Goal: Task Accomplishment & Management: Use online tool/utility

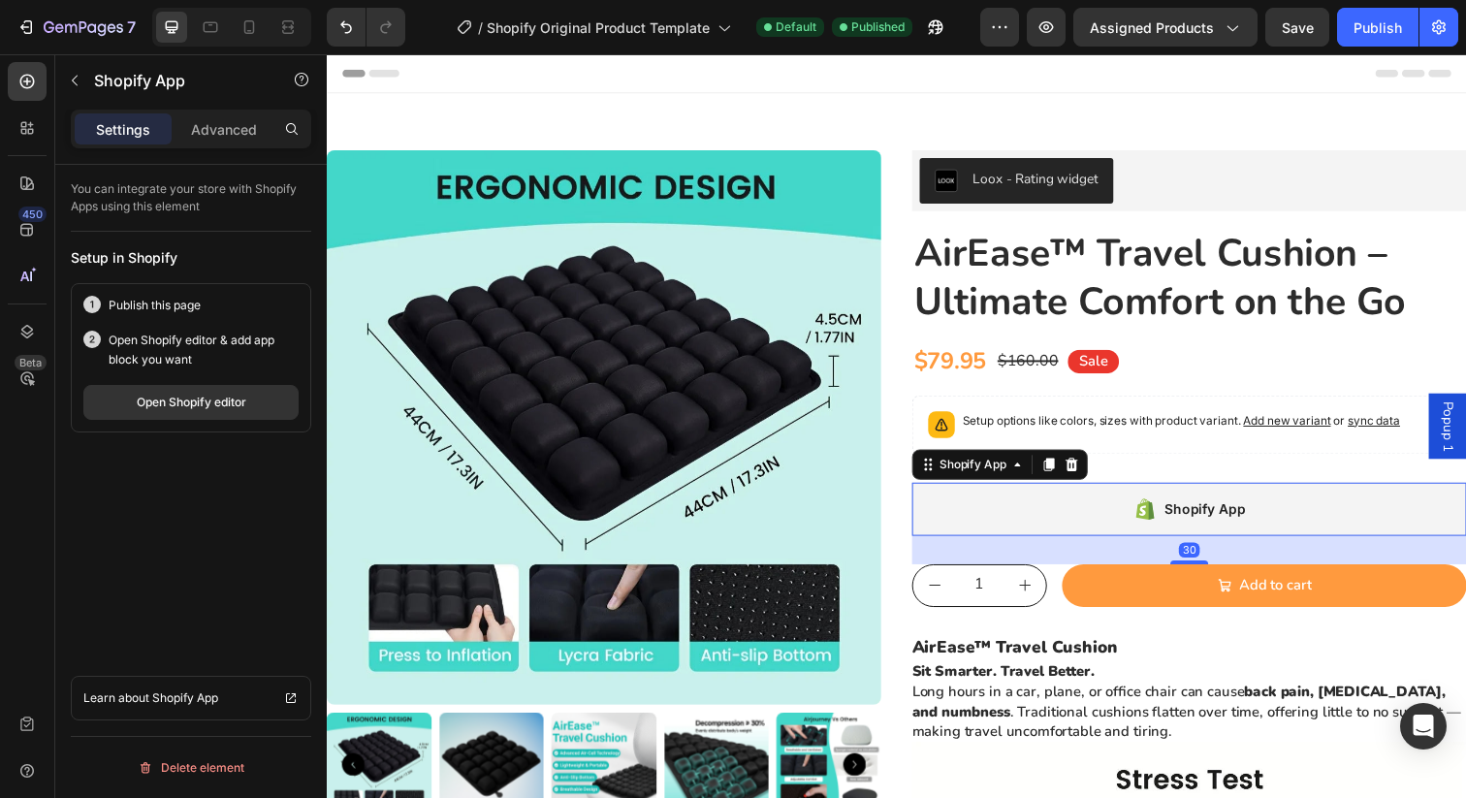
scroll to position [23, 0]
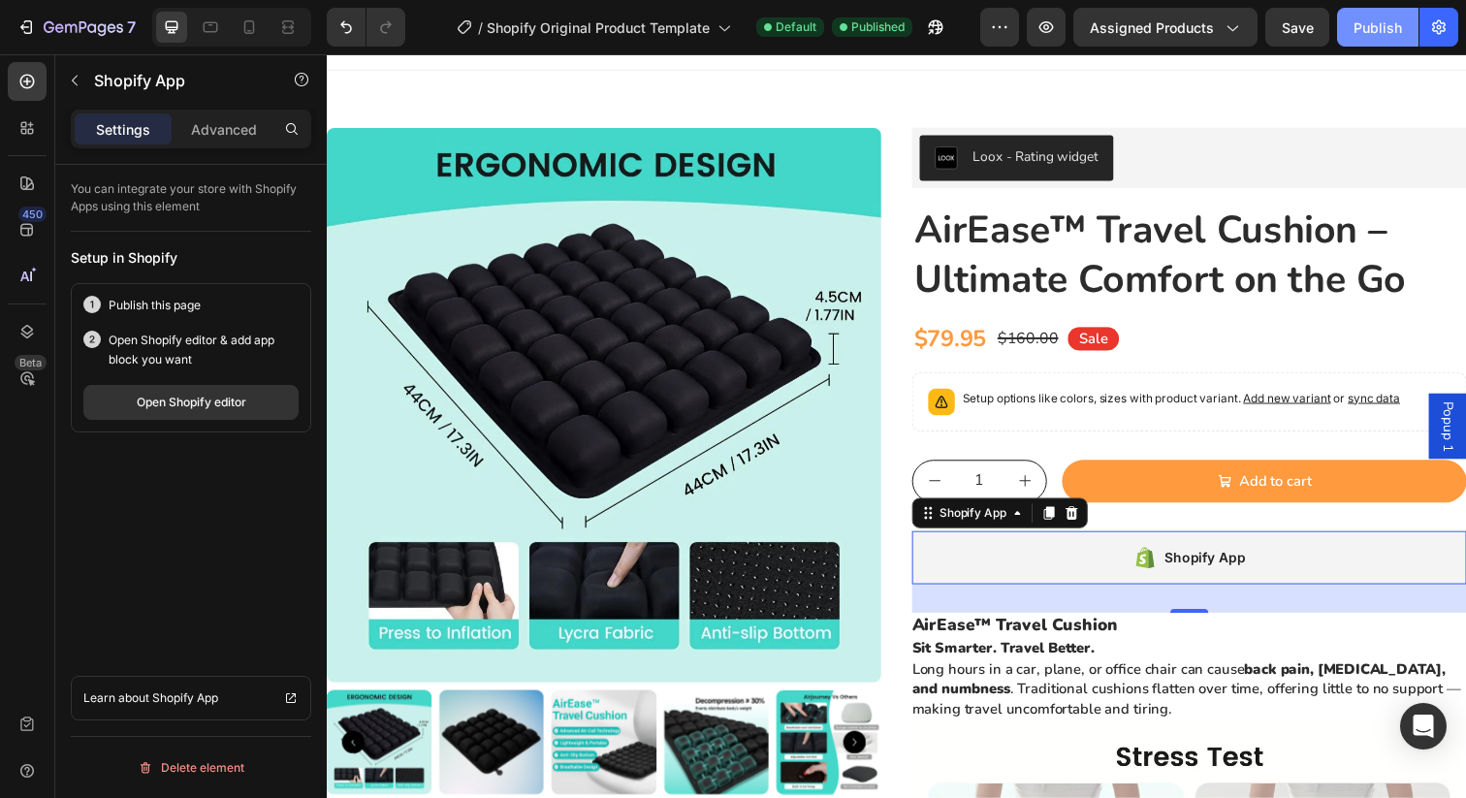
click at [1374, 36] on div "Publish" at bounding box center [1377, 27] width 48 height 20
click at [283, 37] on div at bounding box center [287, 27] width 31 height 31
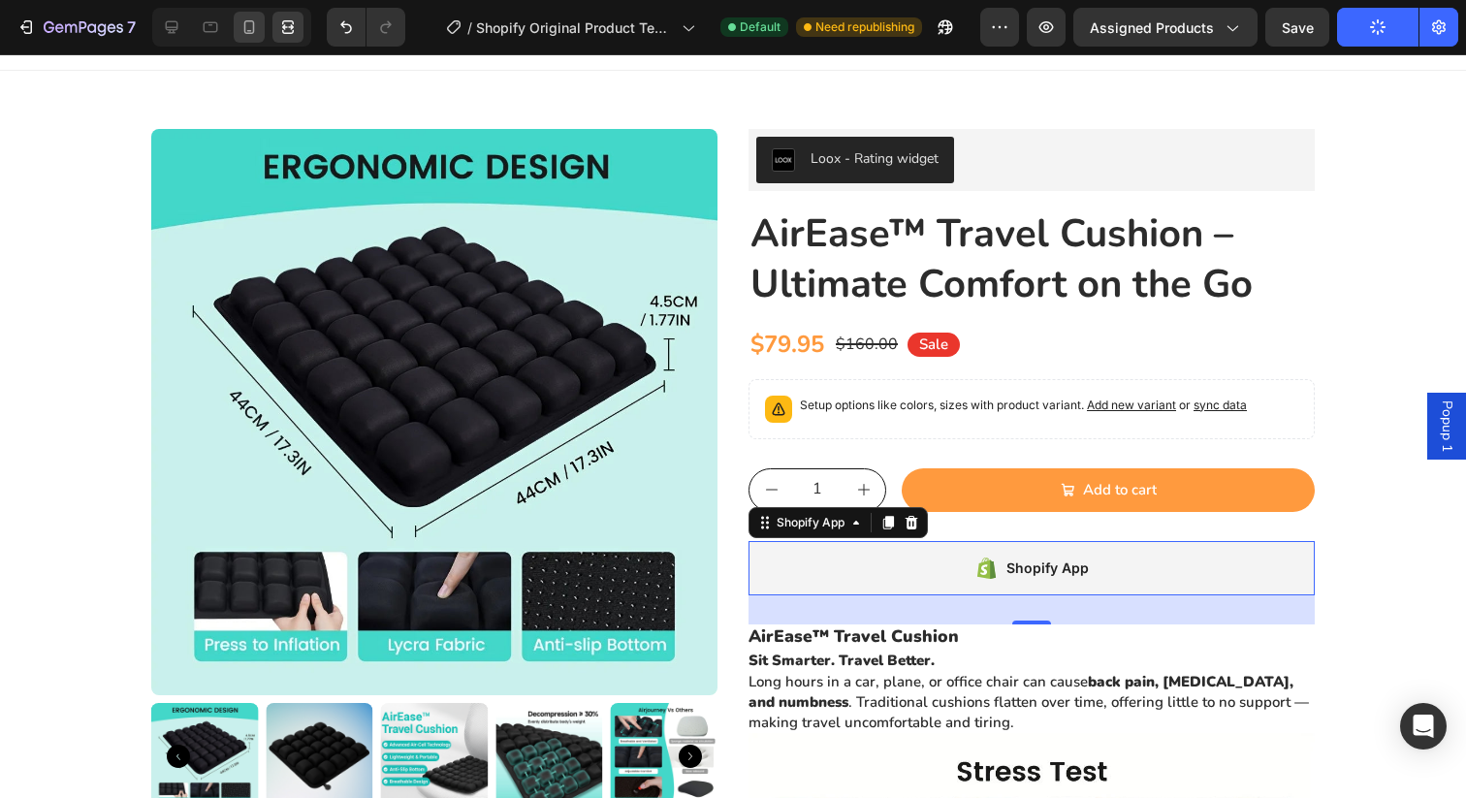
click at [243, 29] on icon at bounding box center [248, 26] width 19 height 19
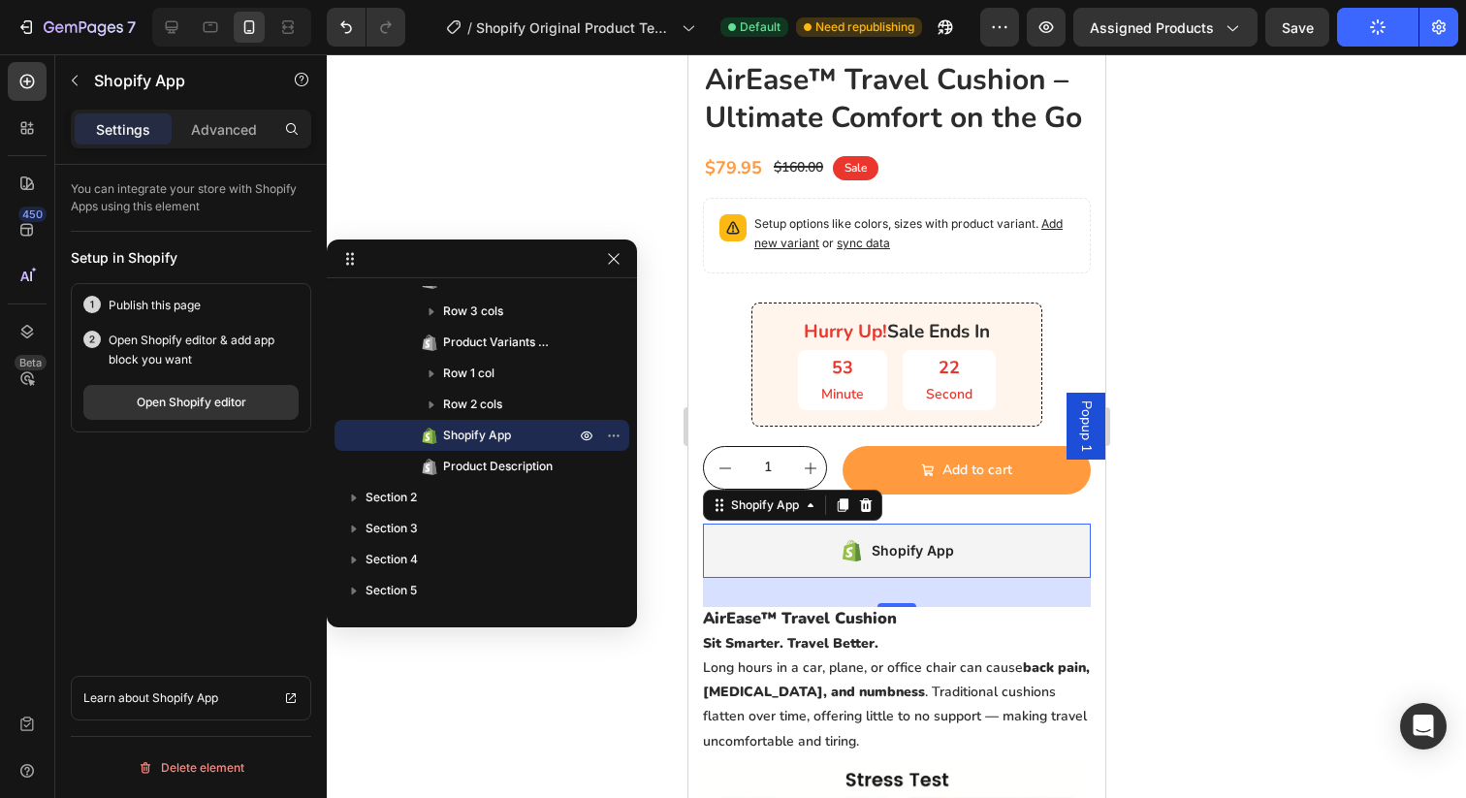
scroll to position [639, 0]
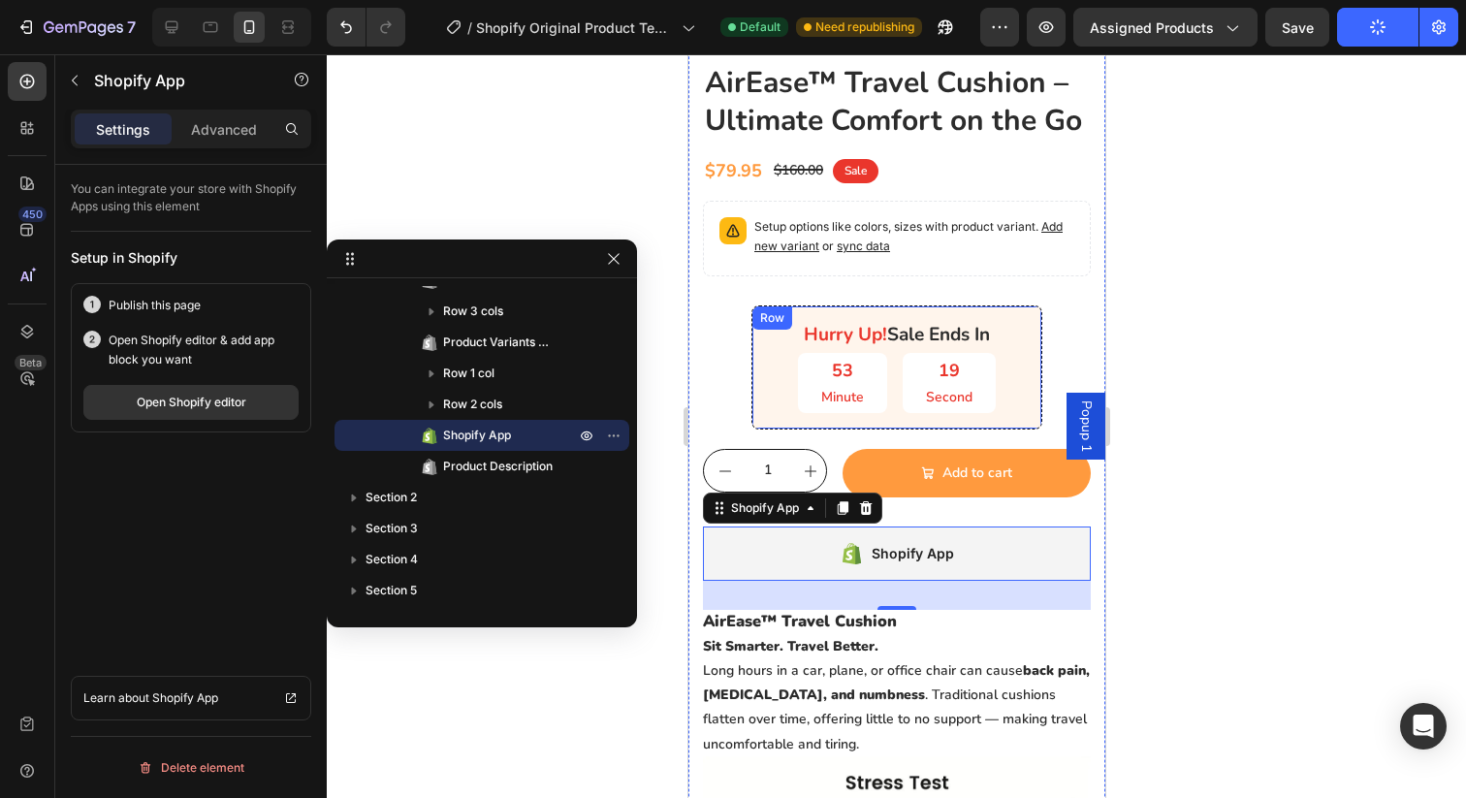
click at [1025, 337] on div "Hurry Up! Sale Ends In Text Block 53 Minute 19 Second Countdown Timer Row" at bounding box center [895, 367] width 291 height 124
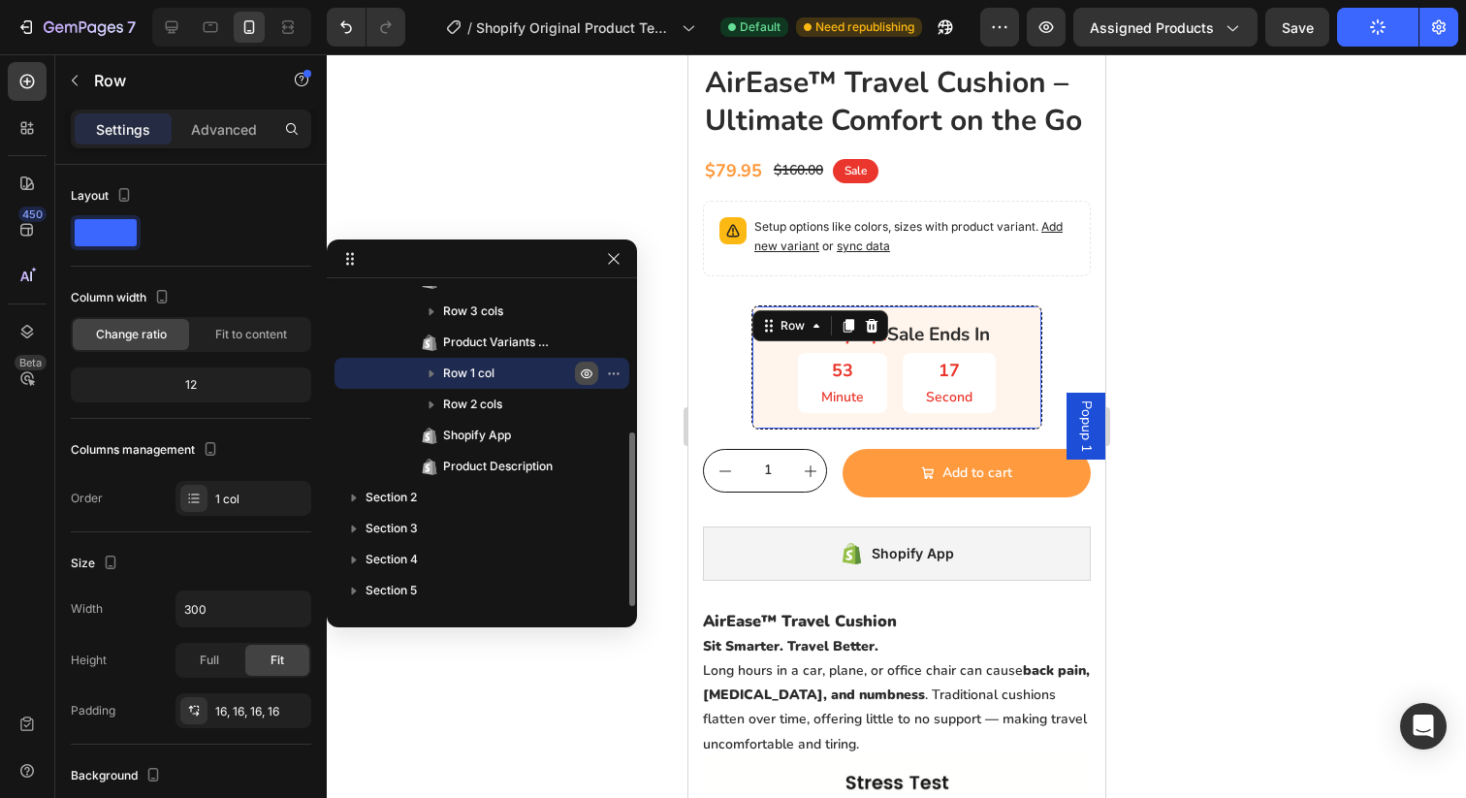
click at [587, 375] on icon "button" at bounding box center [587, 373] width 16 height 16
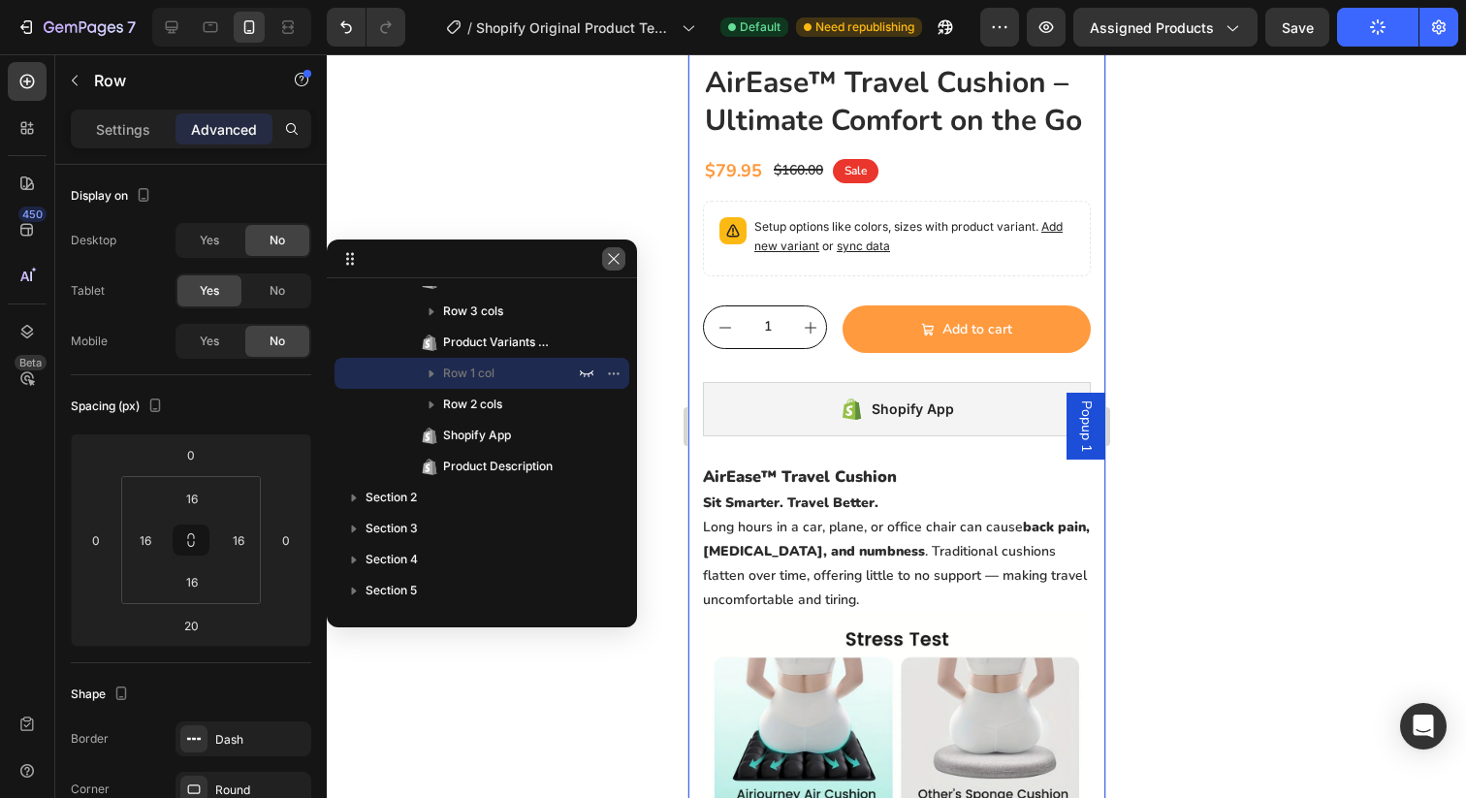
click at [612, 268] on button "button" at bounding box center [613, 258] width 23 height 23
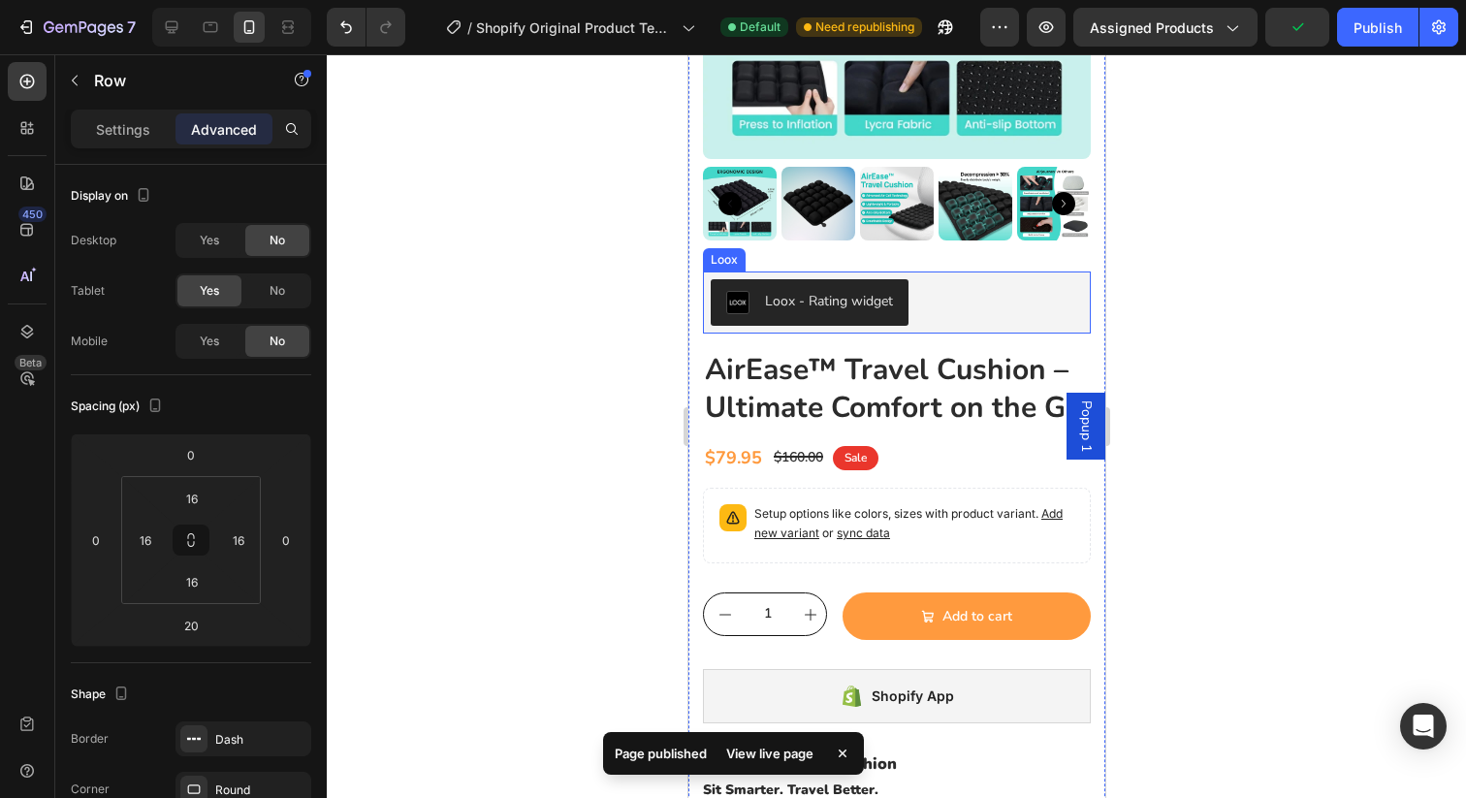
scroll to position [0, 0]
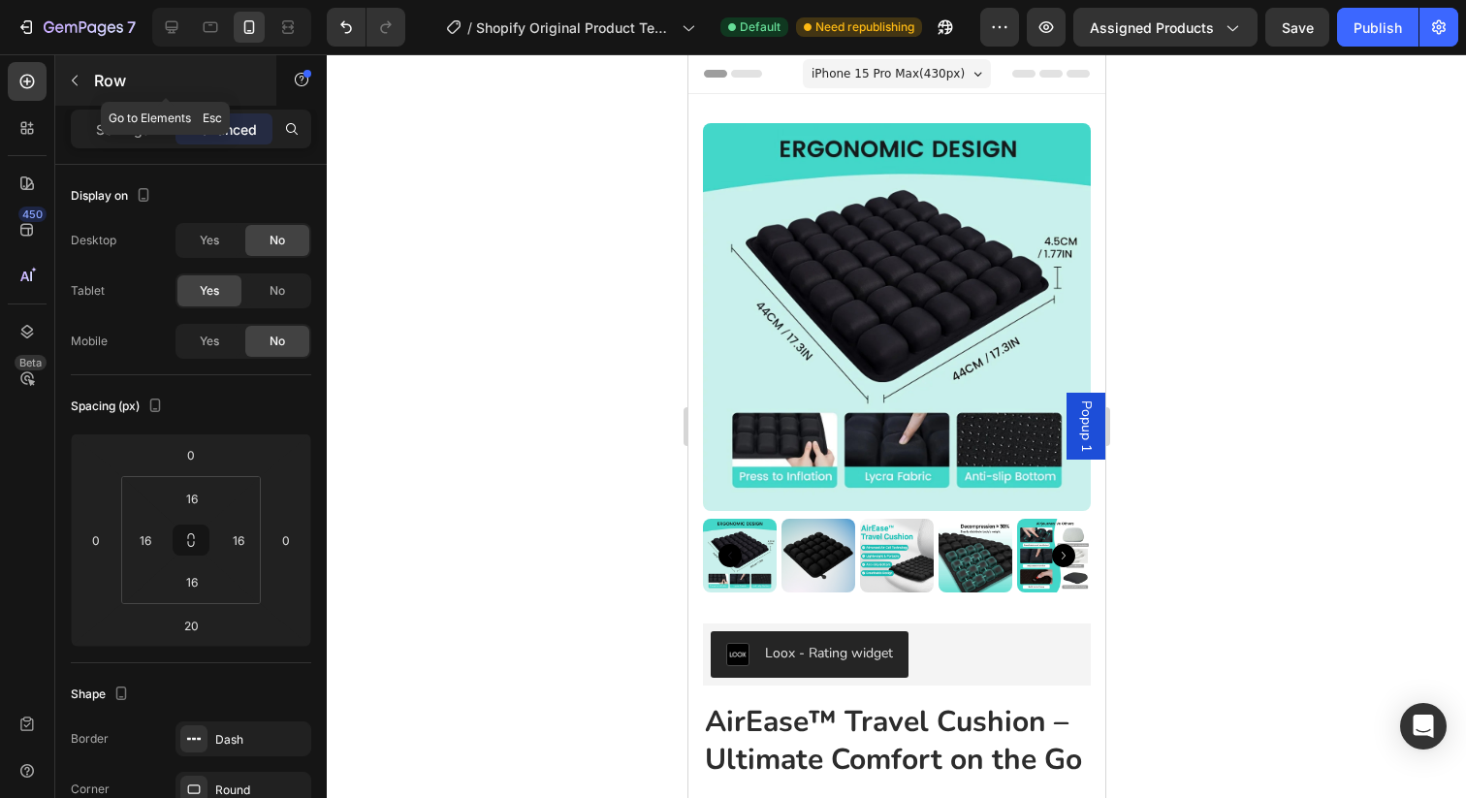
click at [78, 76] on icon "button" at bounding box center [75, 81] width 16 height 16
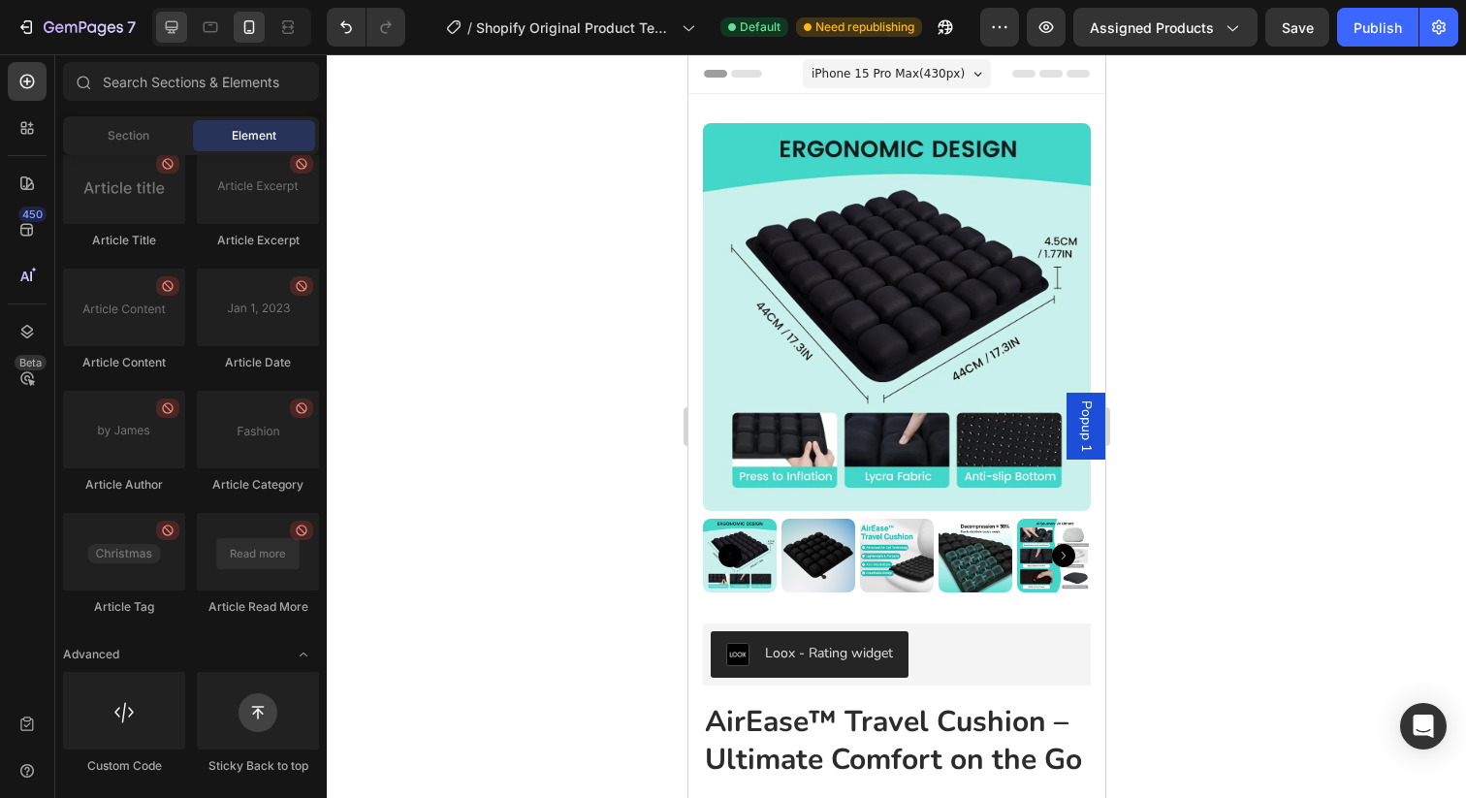
click at [179, 26] on icon at bounding box center [171, 26] width 19 height 19
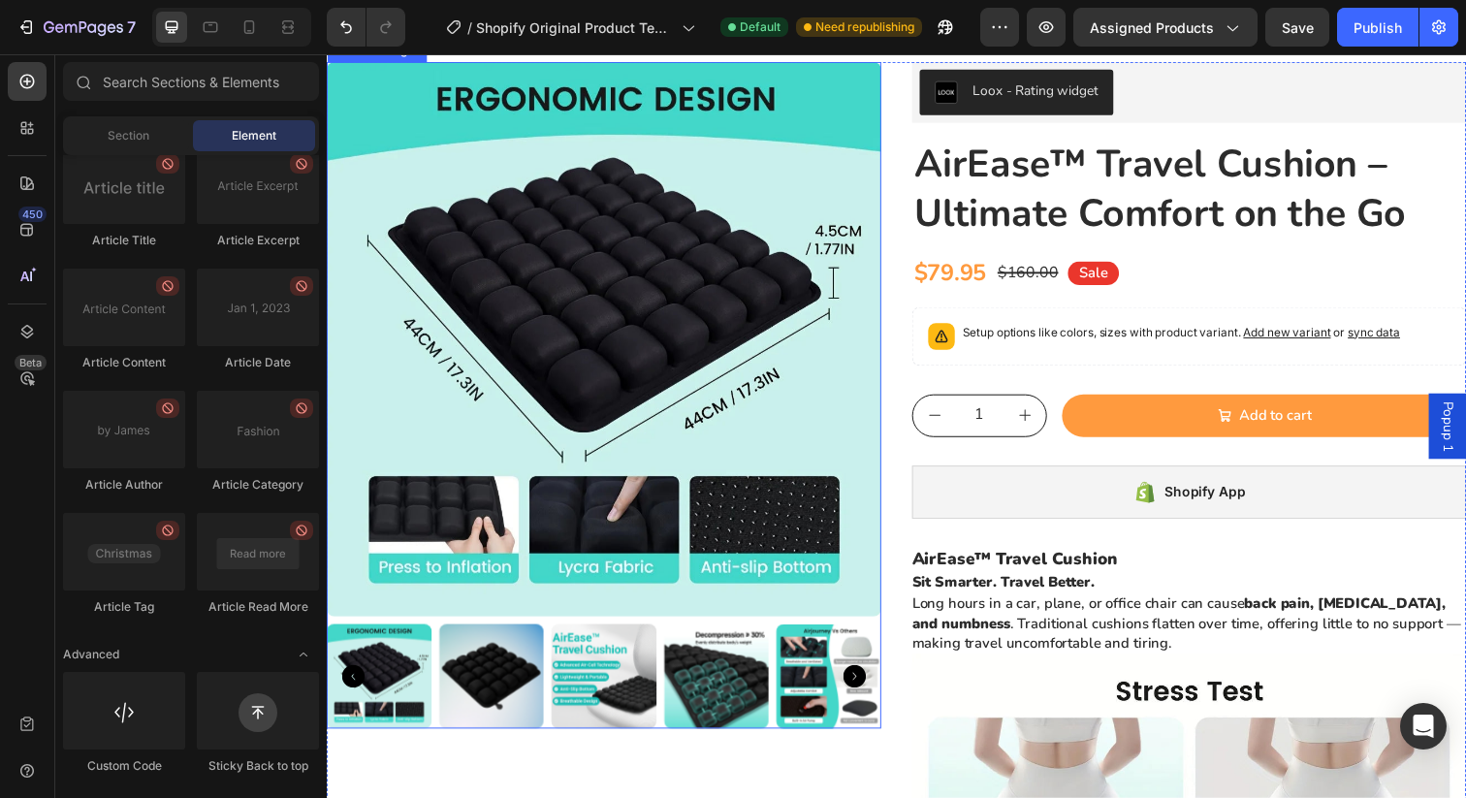
scroll to position [157, 0]
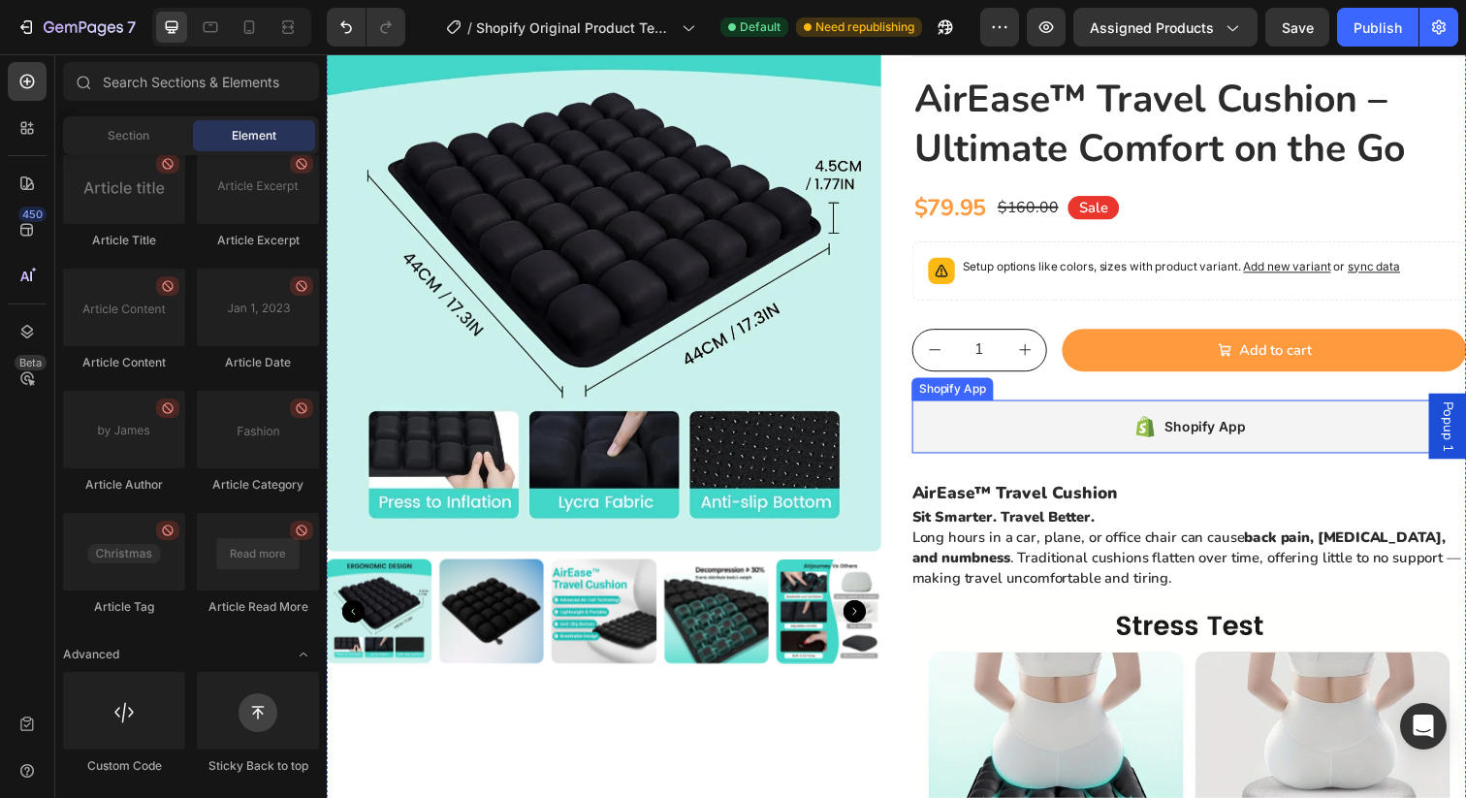
click at [1033, 439] on div "Shopify App" at bounding box center [1207, 434] width 566 height 54
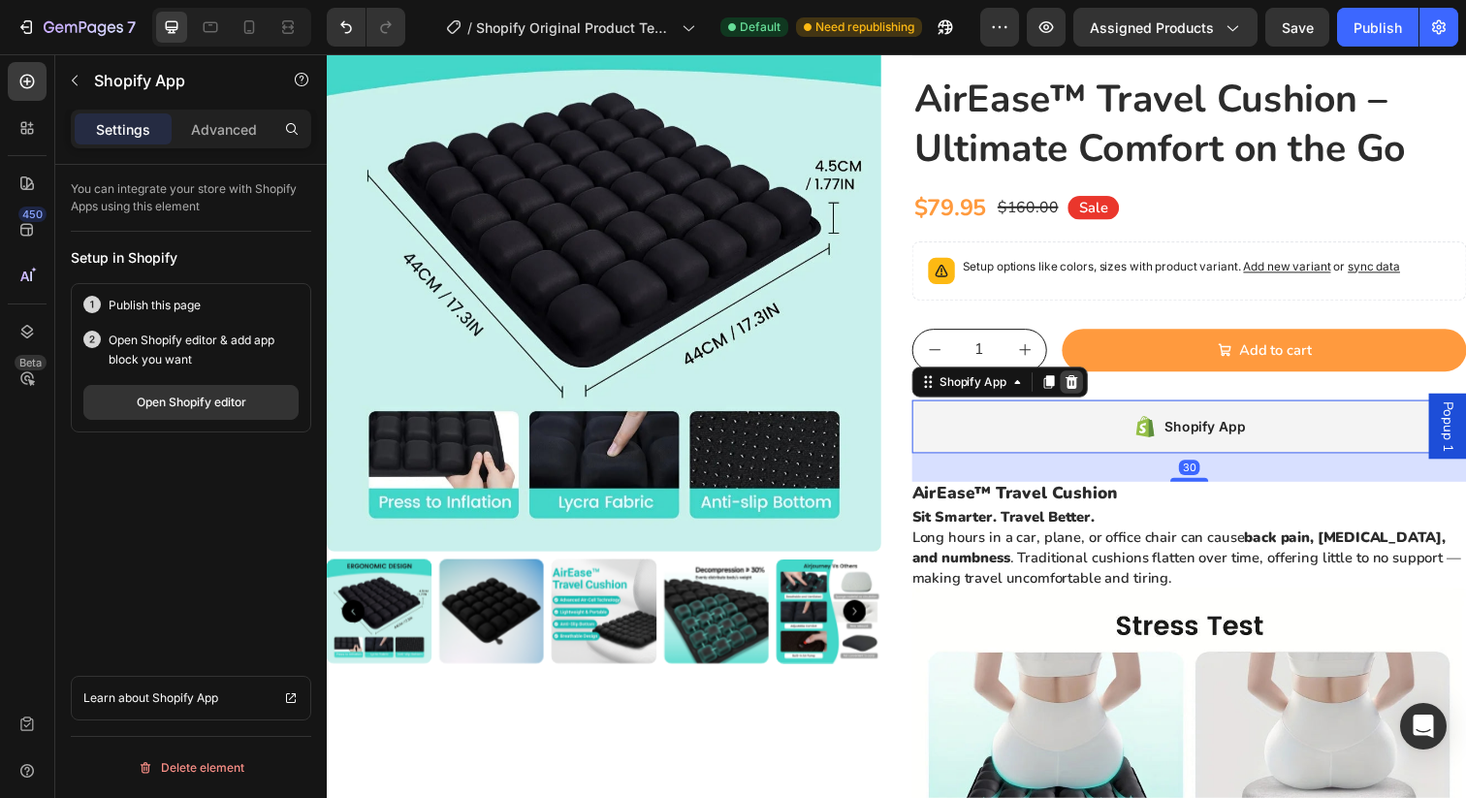
click at [1089, 395] on icon at bounding box center [1087, 388] width 13 height 14
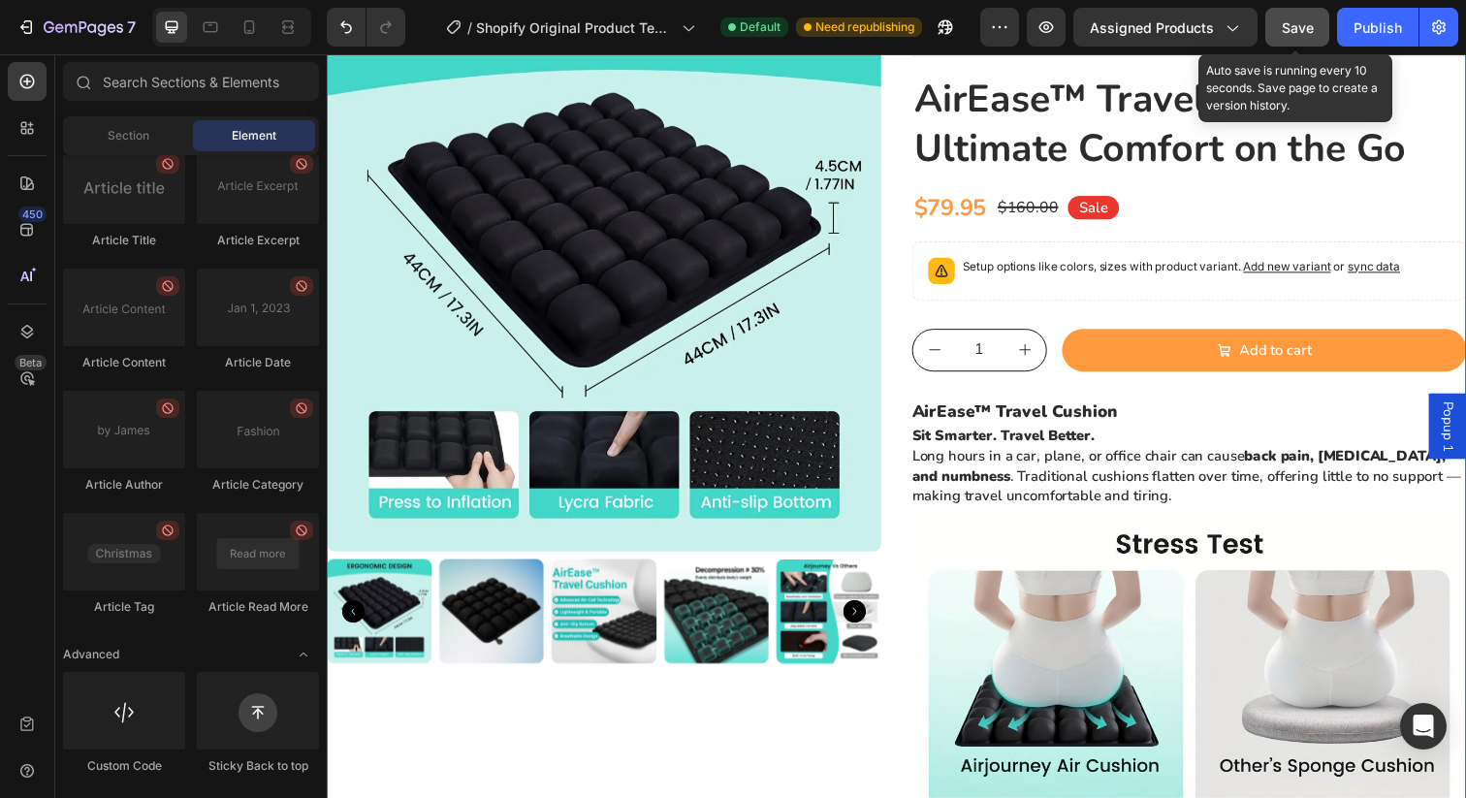
click at [1296, 41] on button "Save" at bounding box center [1297, 27] width 64 height 39
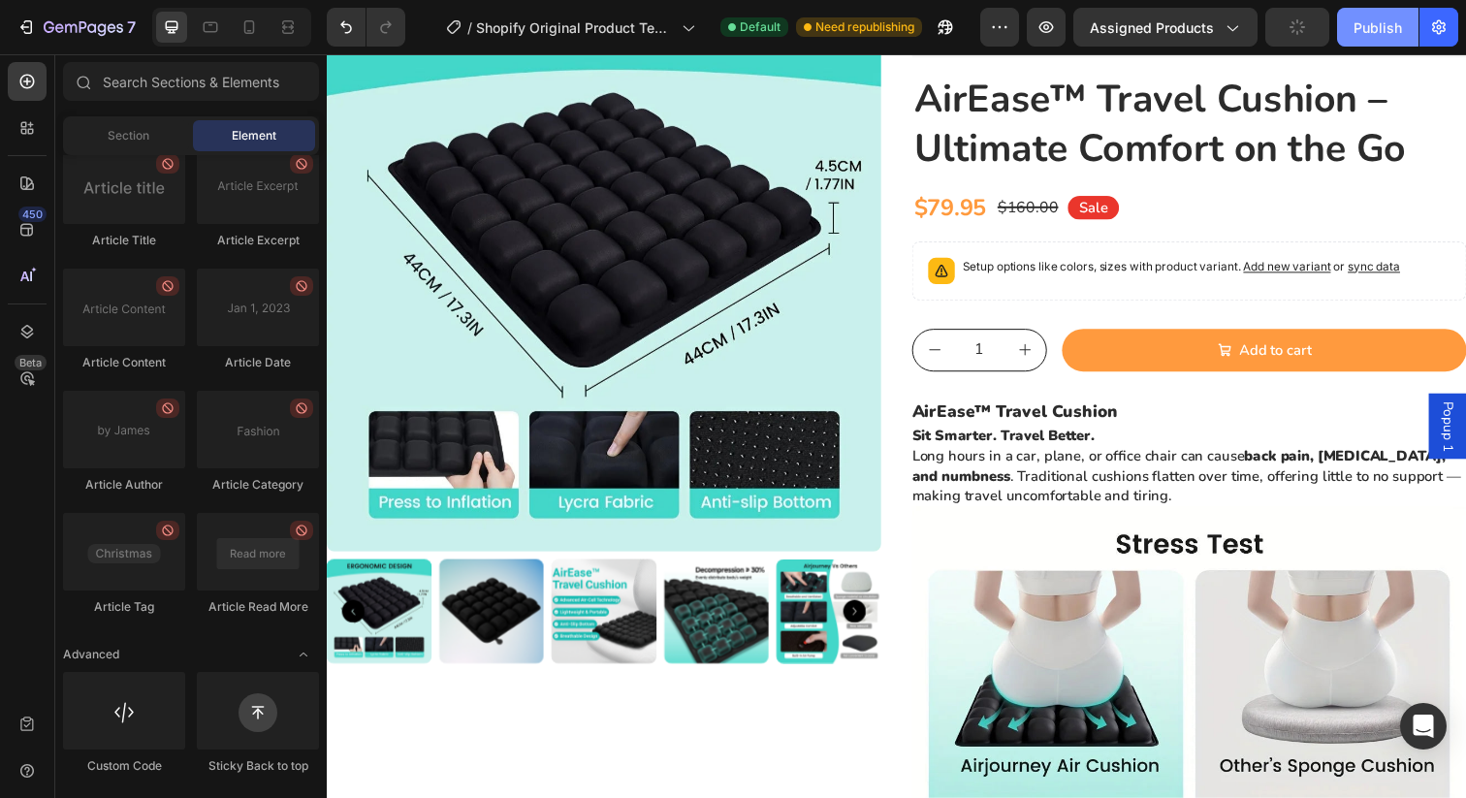
click at [1381, 21] on div "Publish" at bounding box center [1377, 27] width 48 height 20
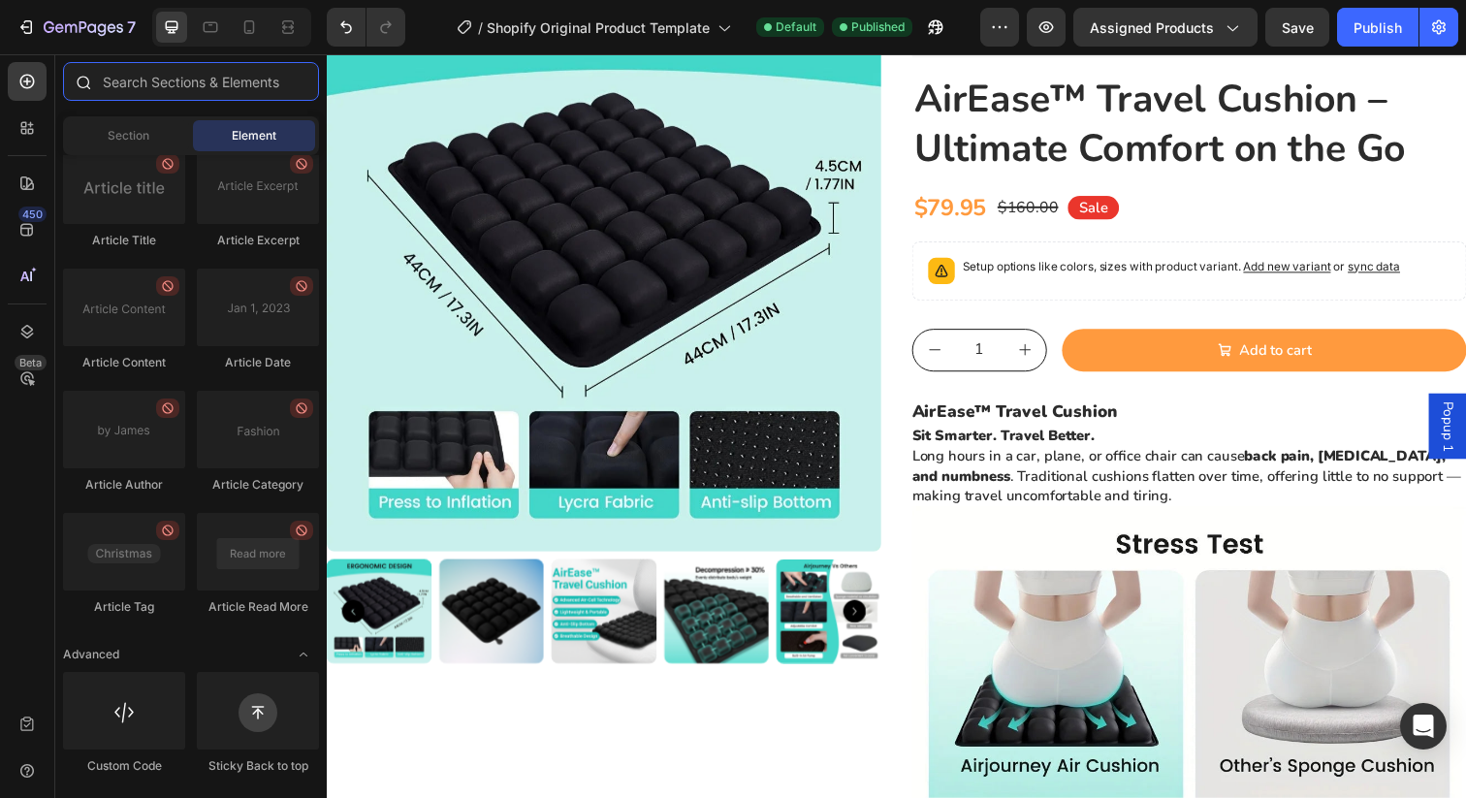
click at [210, 74] on input "text" at bounding box center [191, 81] width 256 height 39
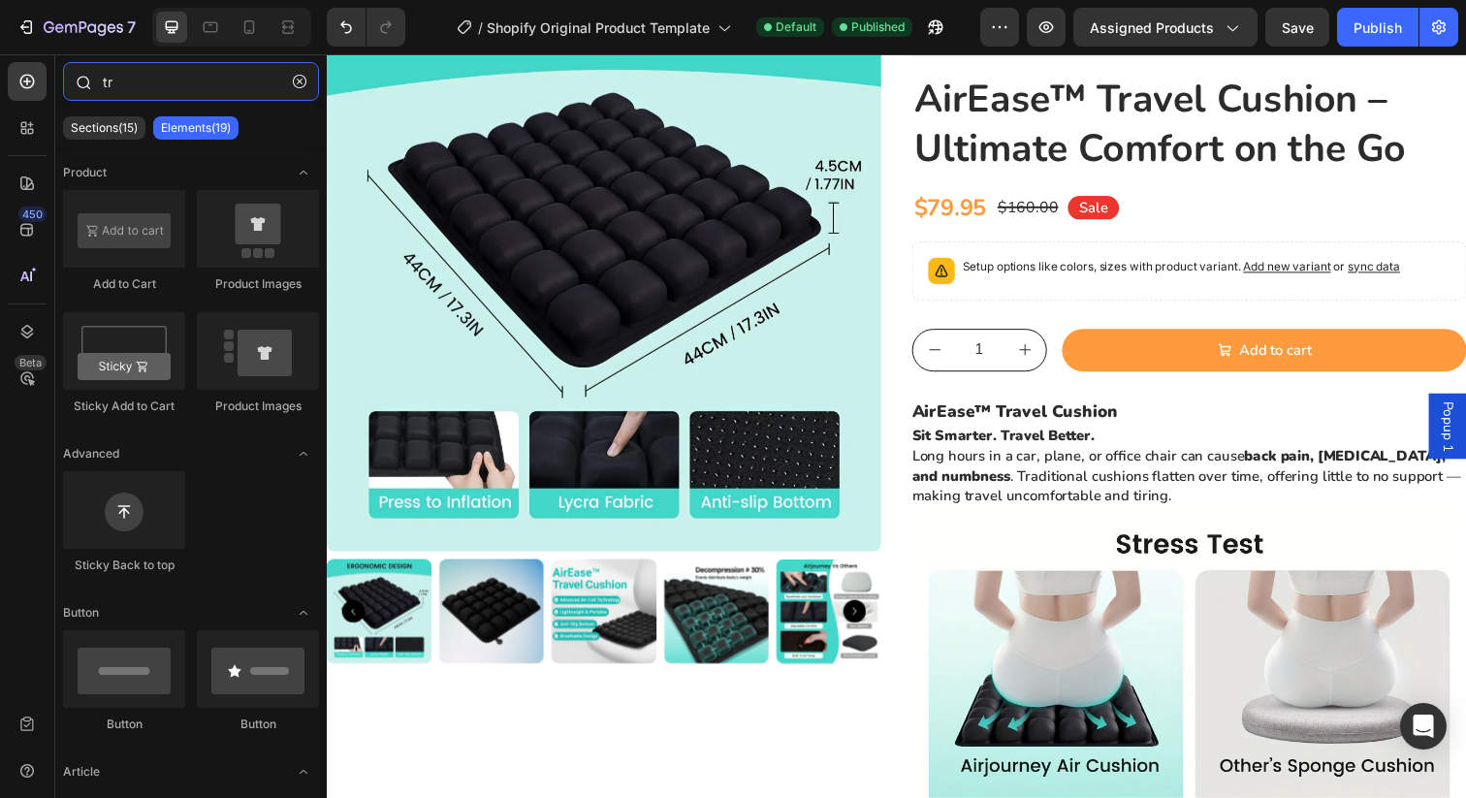
type input "t"
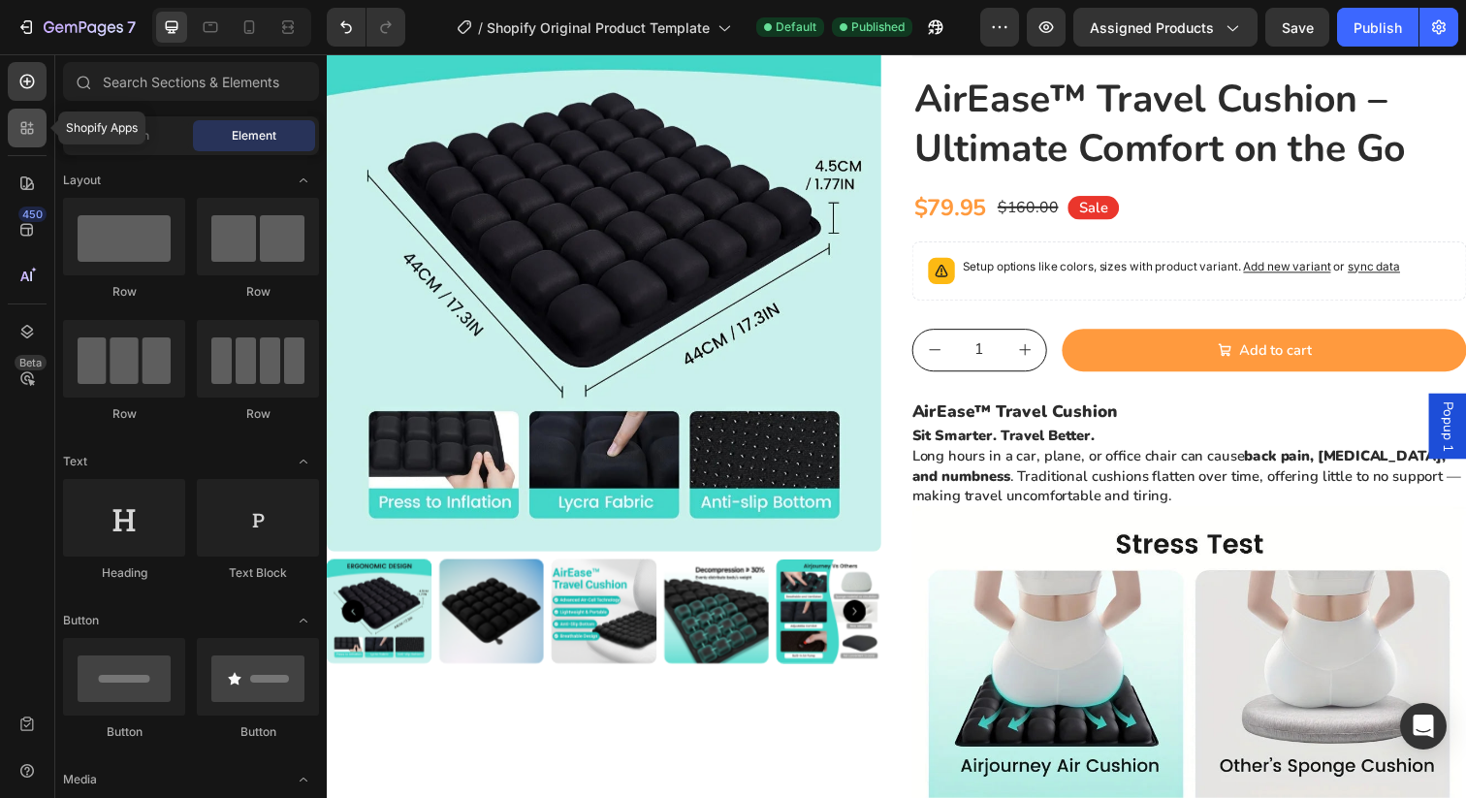
click at [34, 130] on icon at bounding box center [26, 127] width 19 height 19
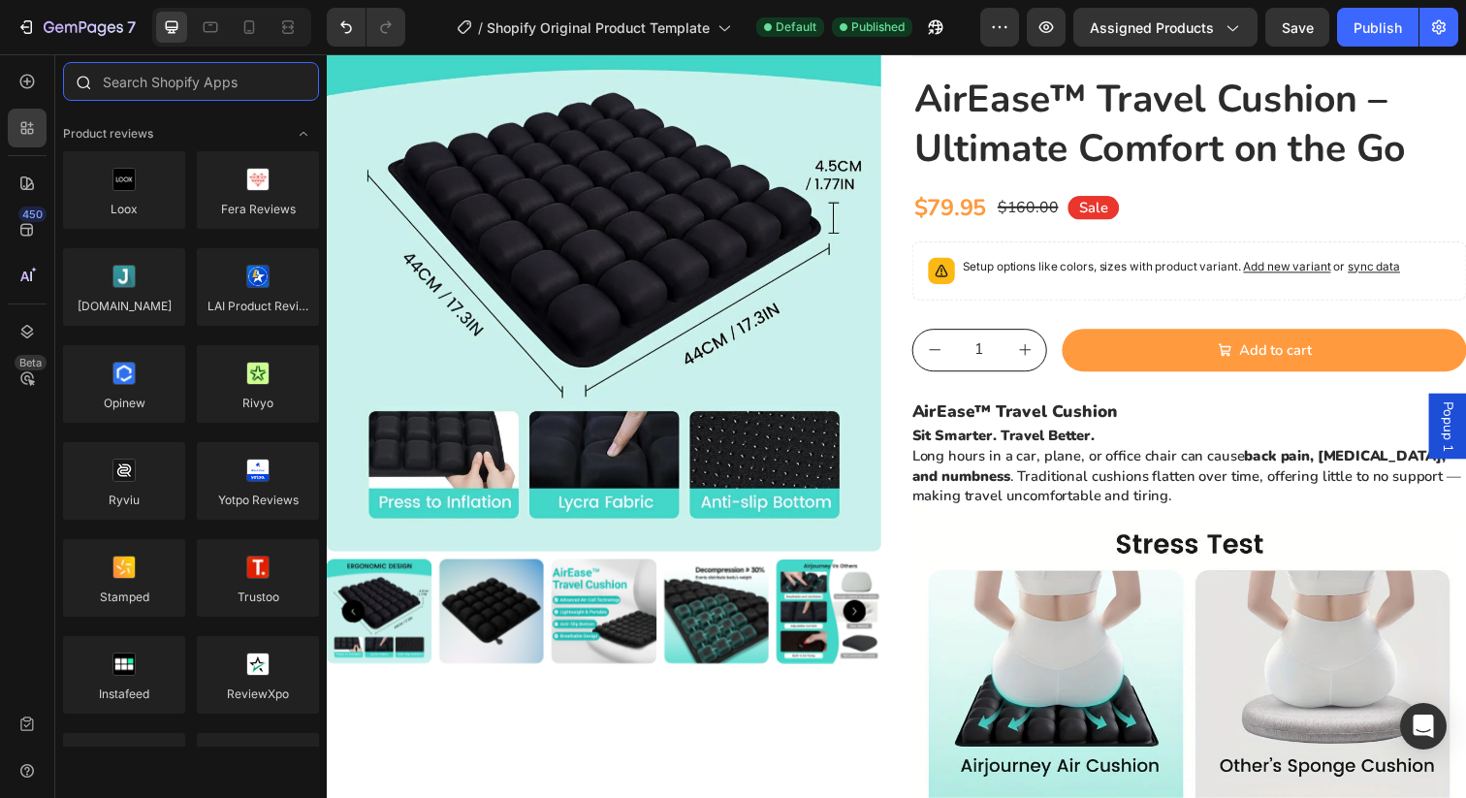
click at [162, 91] on input "text" at bounding box center [191, 81] width 256 height 39
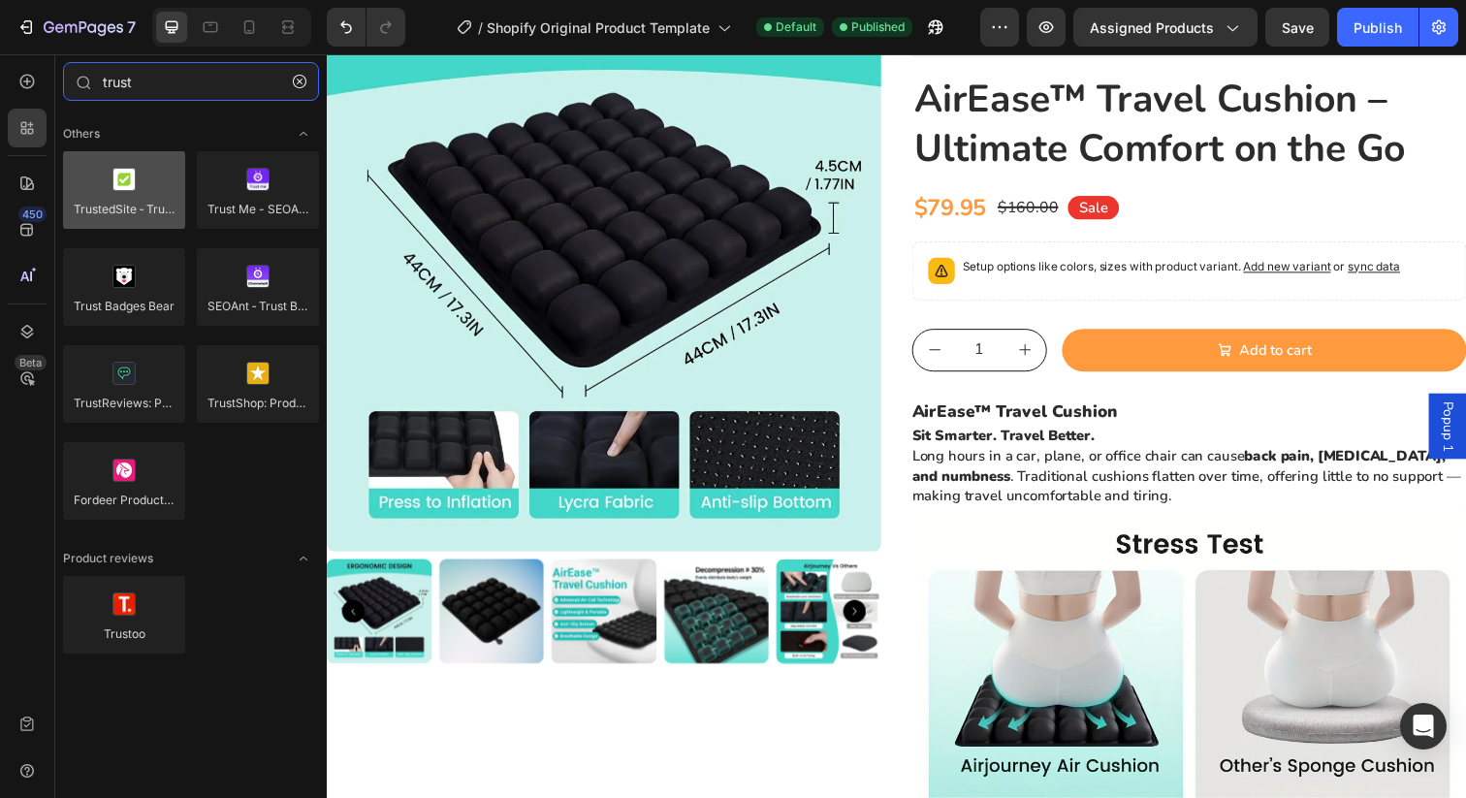
type input "trust"
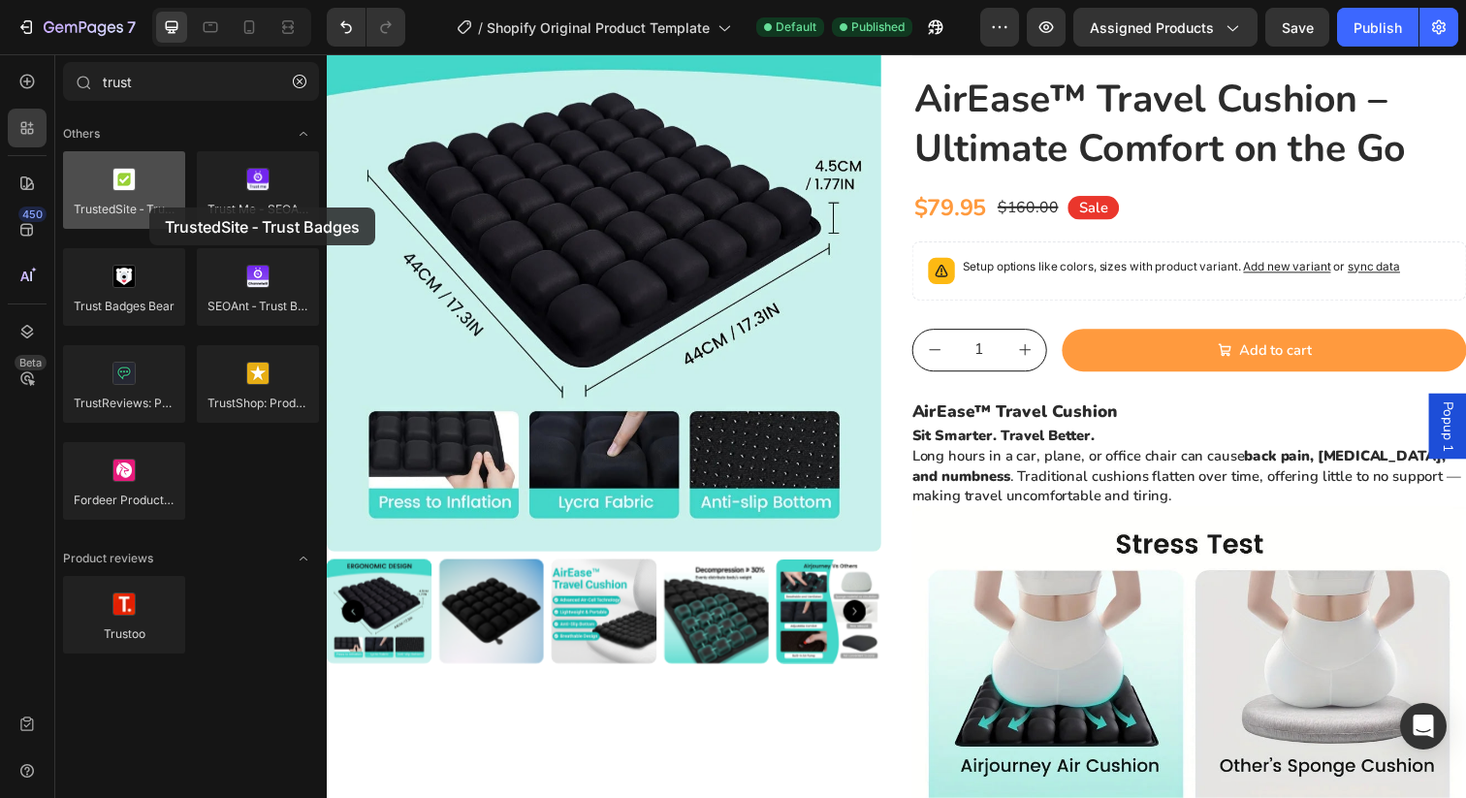
click at [149, 207] on div at bounding box center [124, 190] width 122 height 78
click at [153, 202] on div at bounding box center [124, 190] width 122 height 78
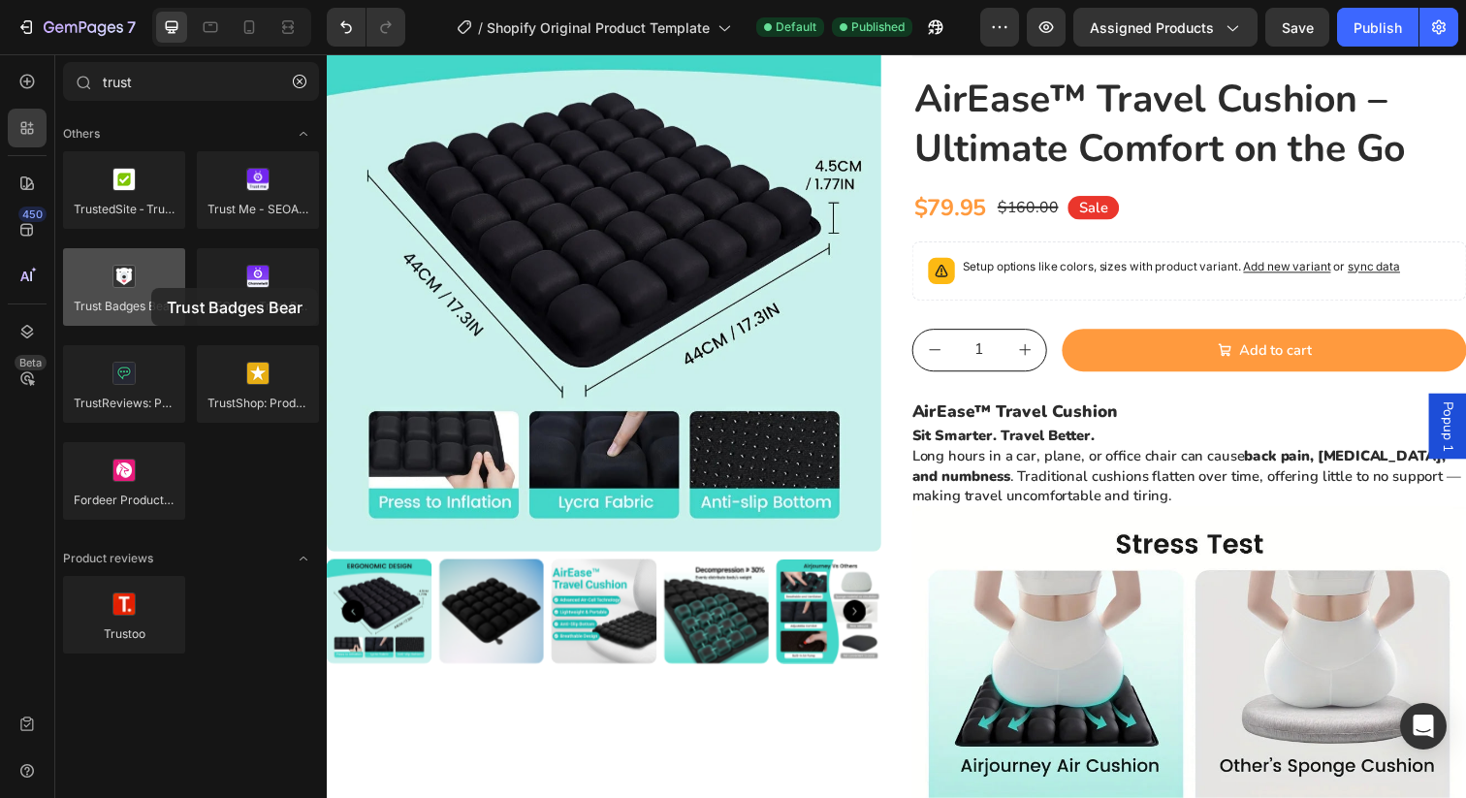
click at [151, 288] on div at bounding box center [124, 287] width 122 height 78
click at [148, 288] on div at bounding box center [124, 287] width 122 height 78
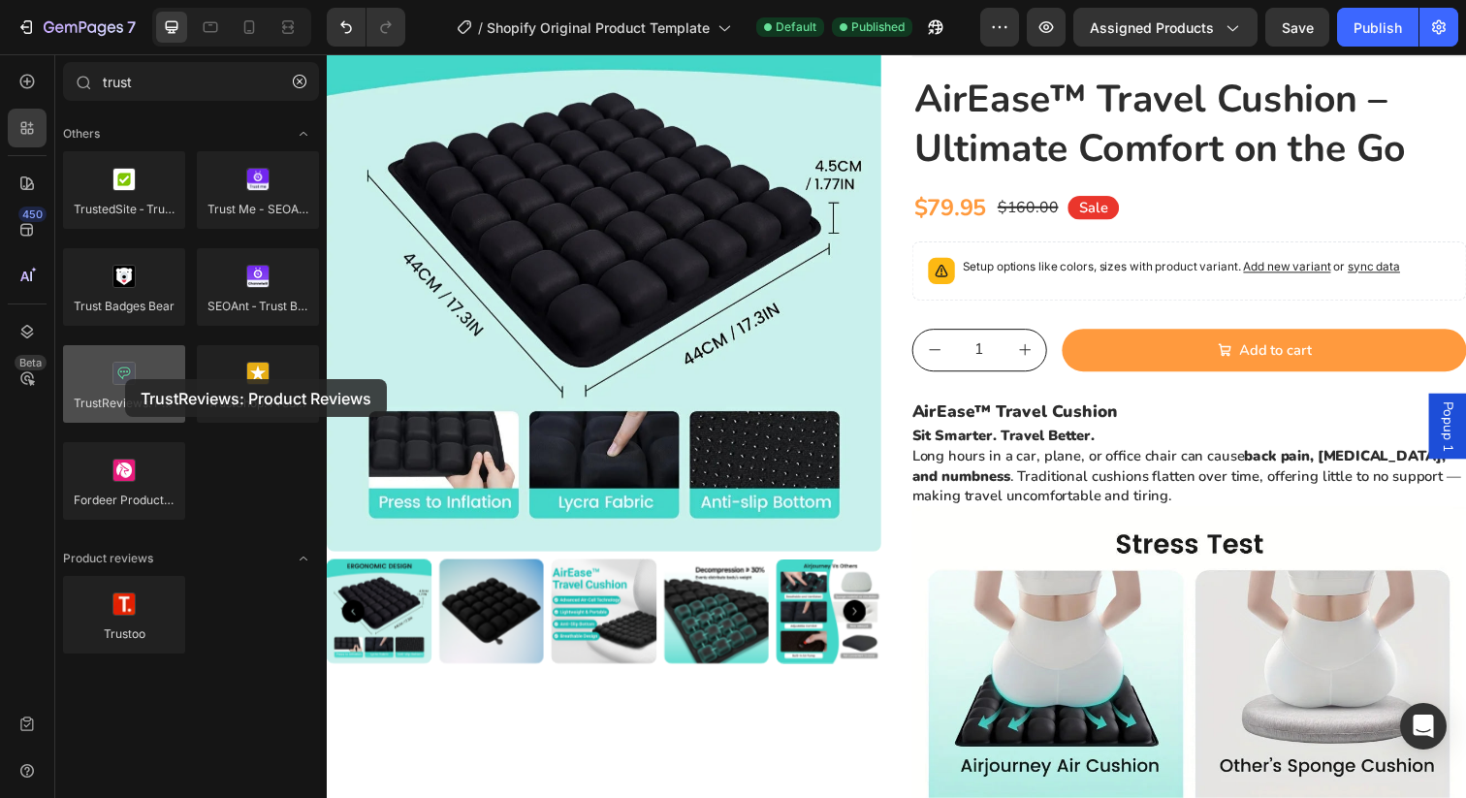
click at [125, 379] on div at bounding box center [124, 384] width 122 height 78
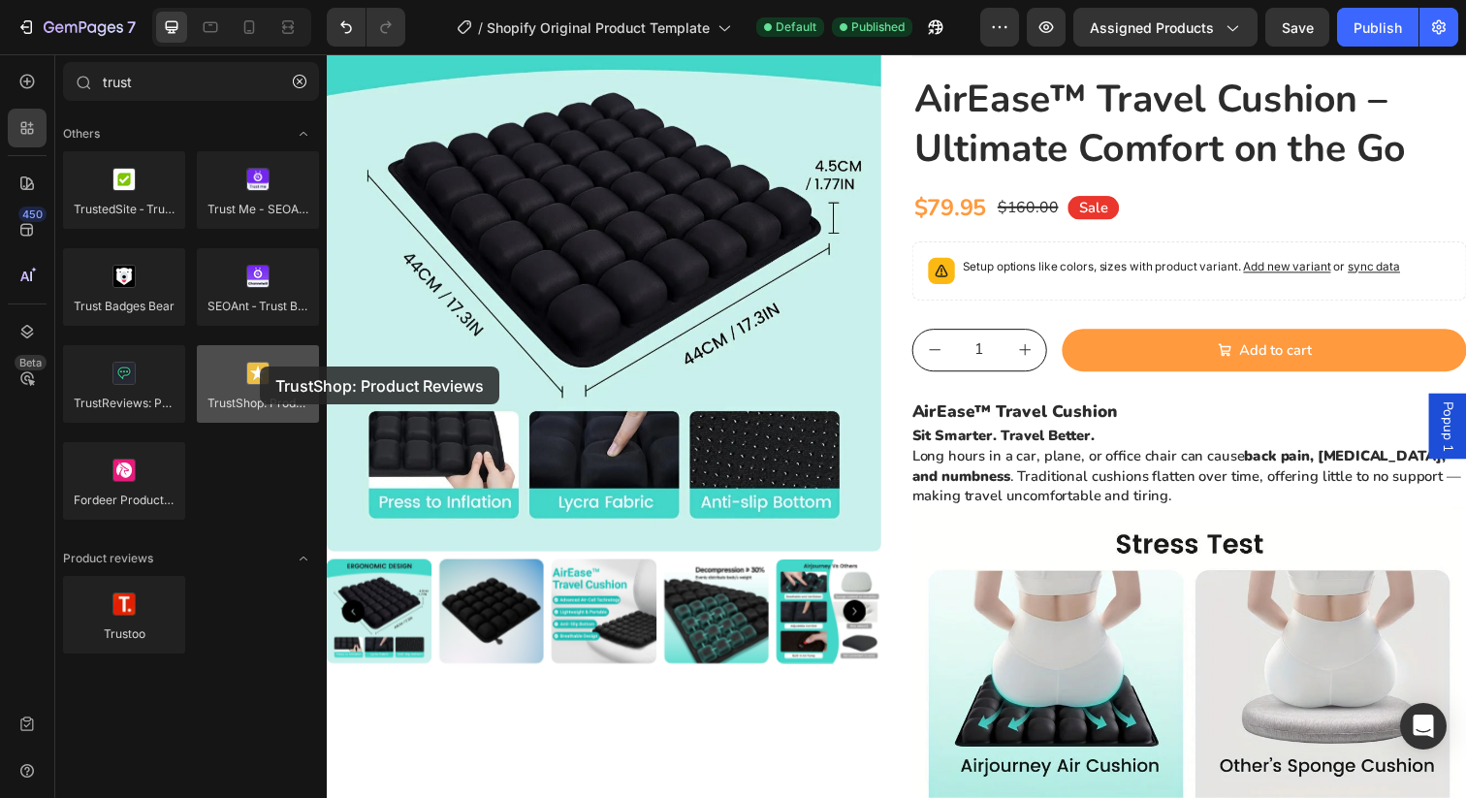
click at [260, 366] on div at bounding box center [258, 384] width 122 height 78
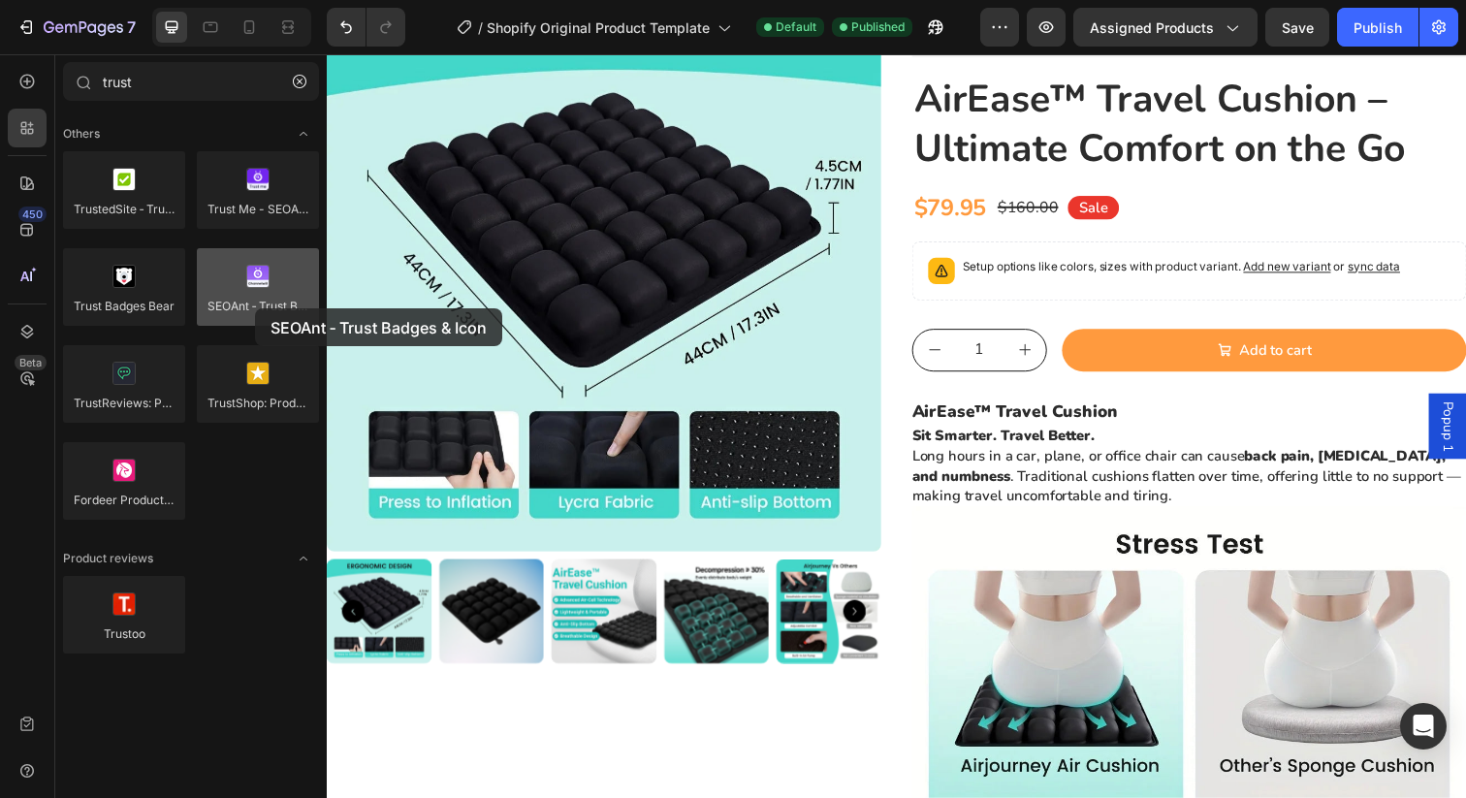
click at [255, 308] on div at bounding box center [258, 287] width 122 height 78
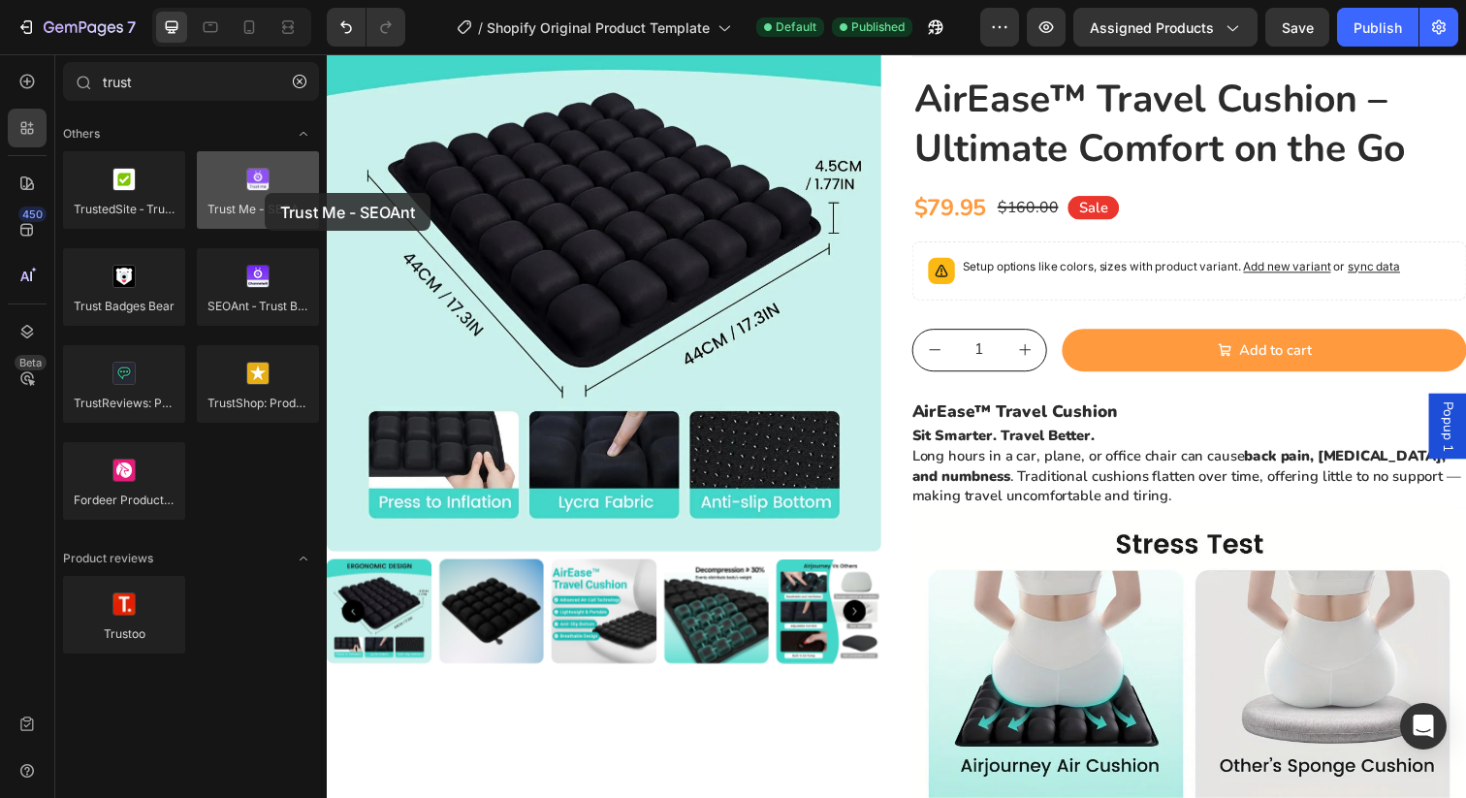
click at [265, 193] on div at bounding box center [258, 190] width 122 height 78
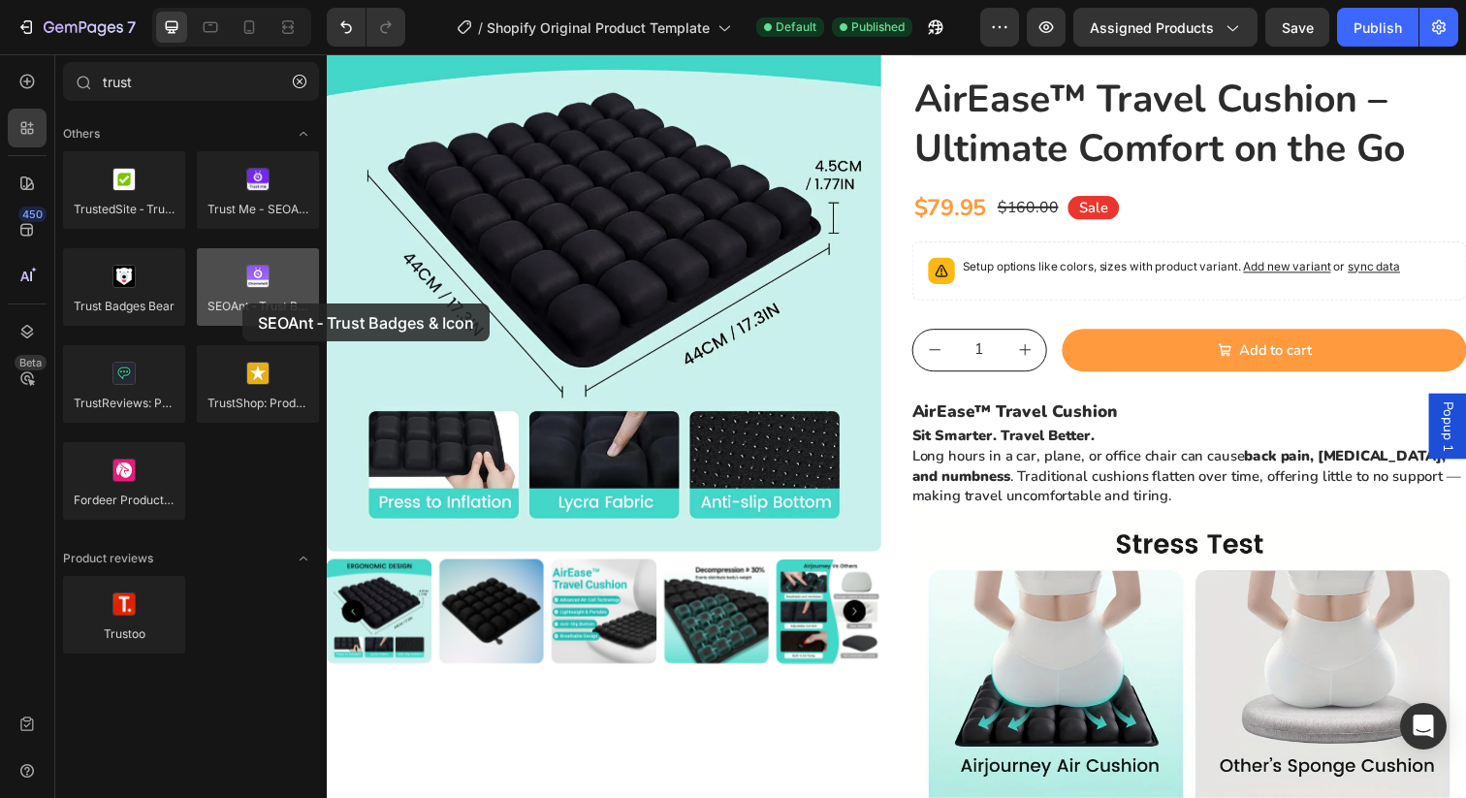
click at [242, 303] on div at bounding box center [258, 287] width 122 height 78
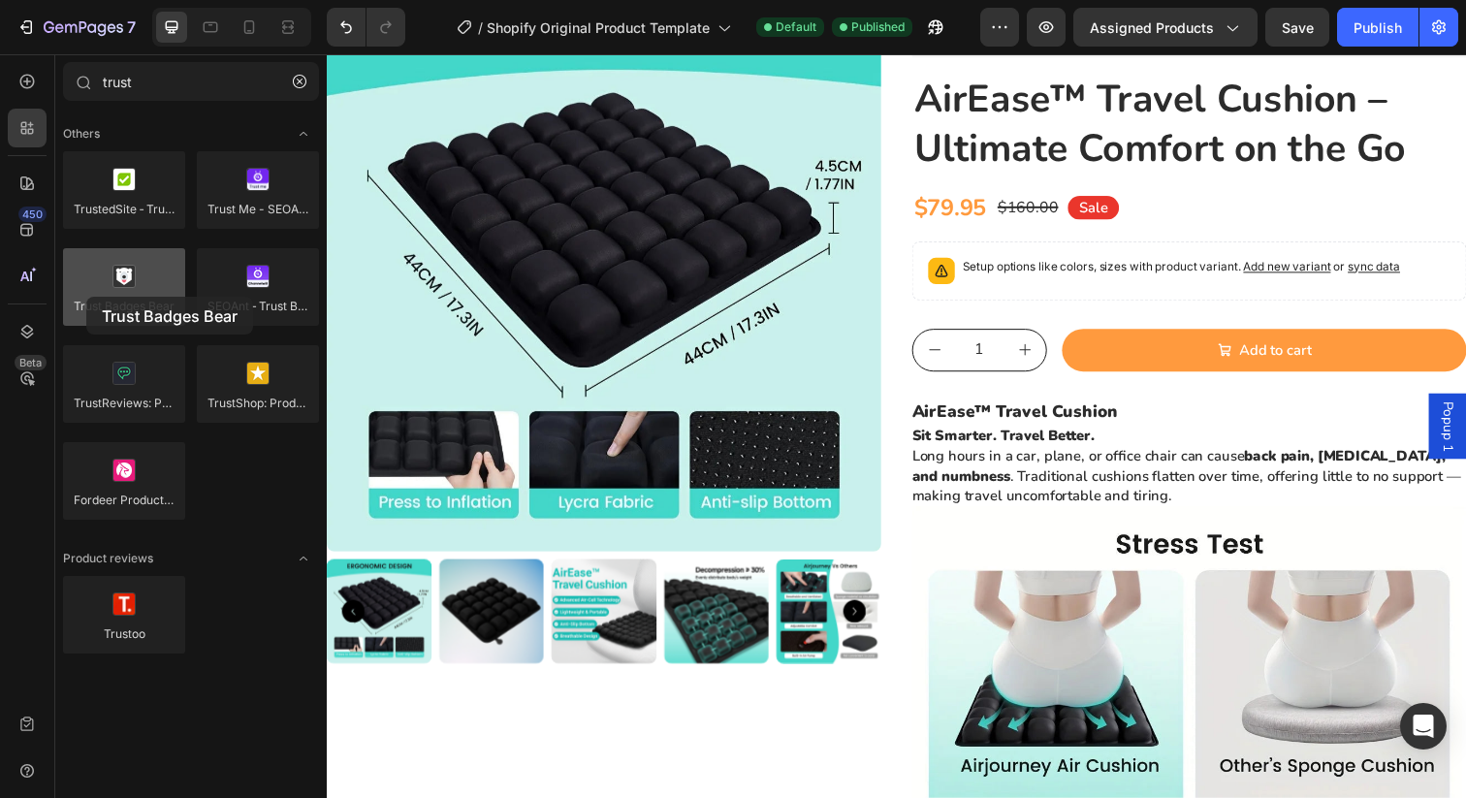
click at [86, 297] on div at bounding box center [124, 287] width 122 height 78
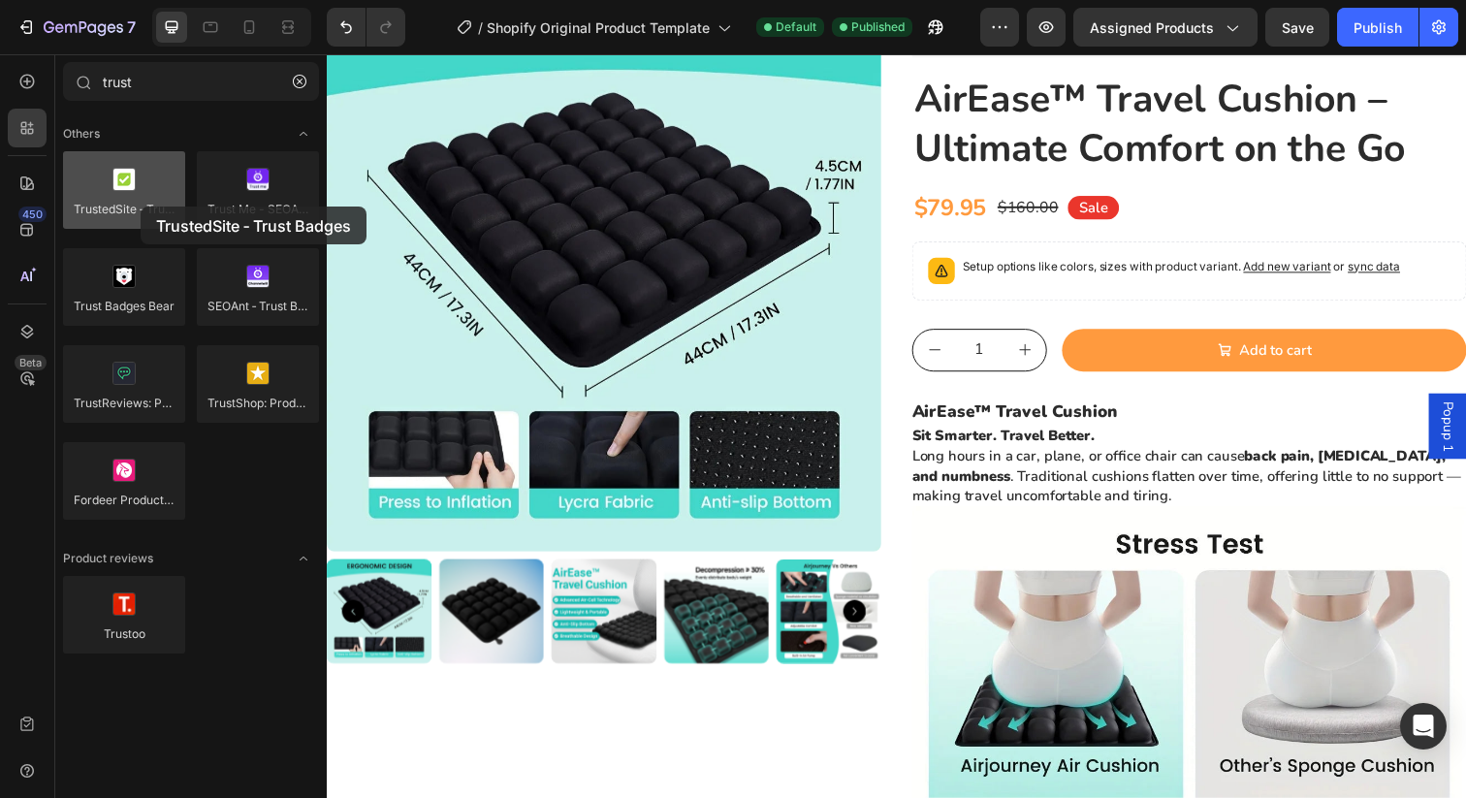
click at [141, 206] on div at bounding box center [124, 190] width 122 height 78
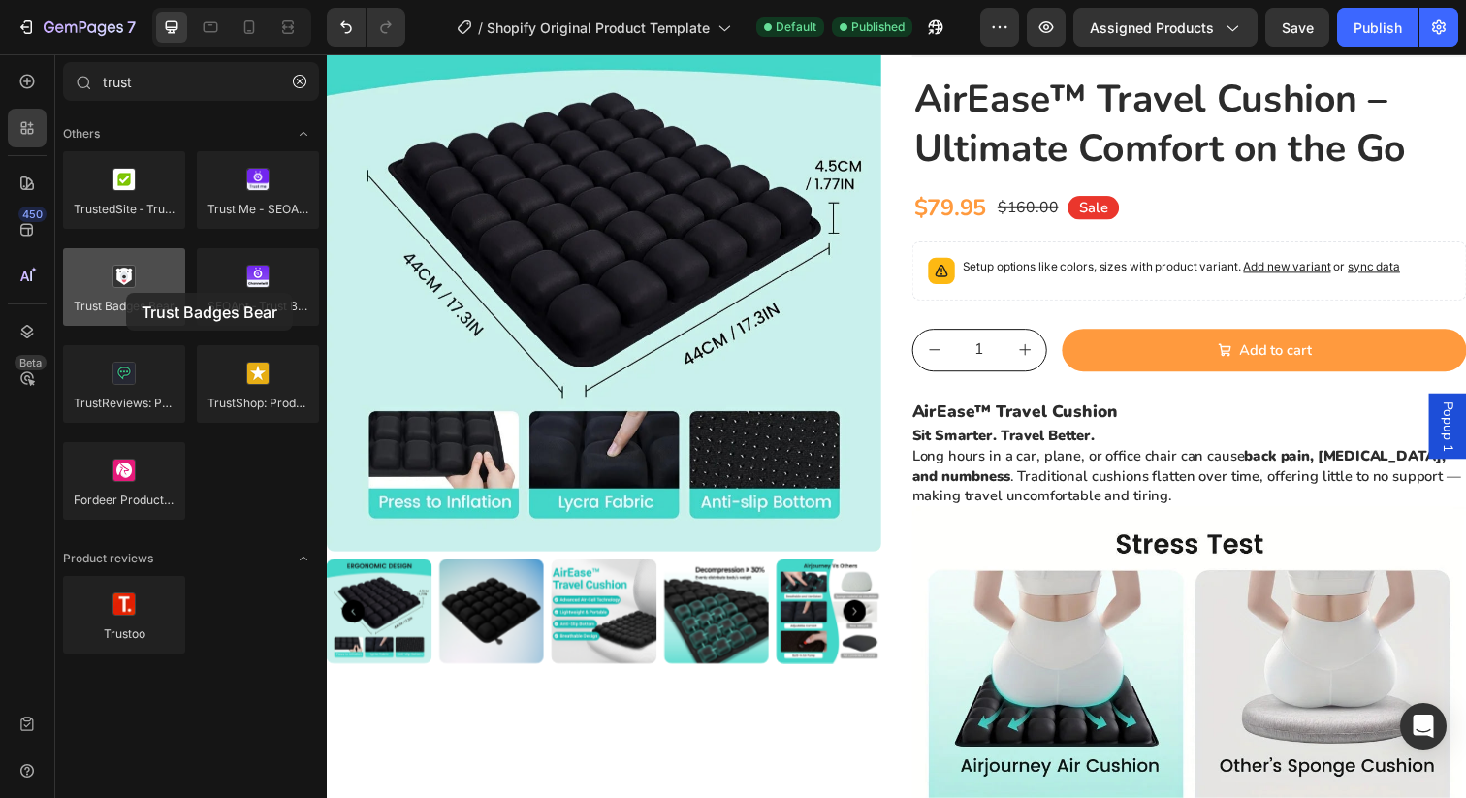
click at [126, 293] on div at bounding box center [124, 287] width 122 height 78
click at [130, 296] on div at bounding box center [124, 287] width 122 height 78
click at [135, 296] on div at bounding box center [124, 287] width 122 height 78
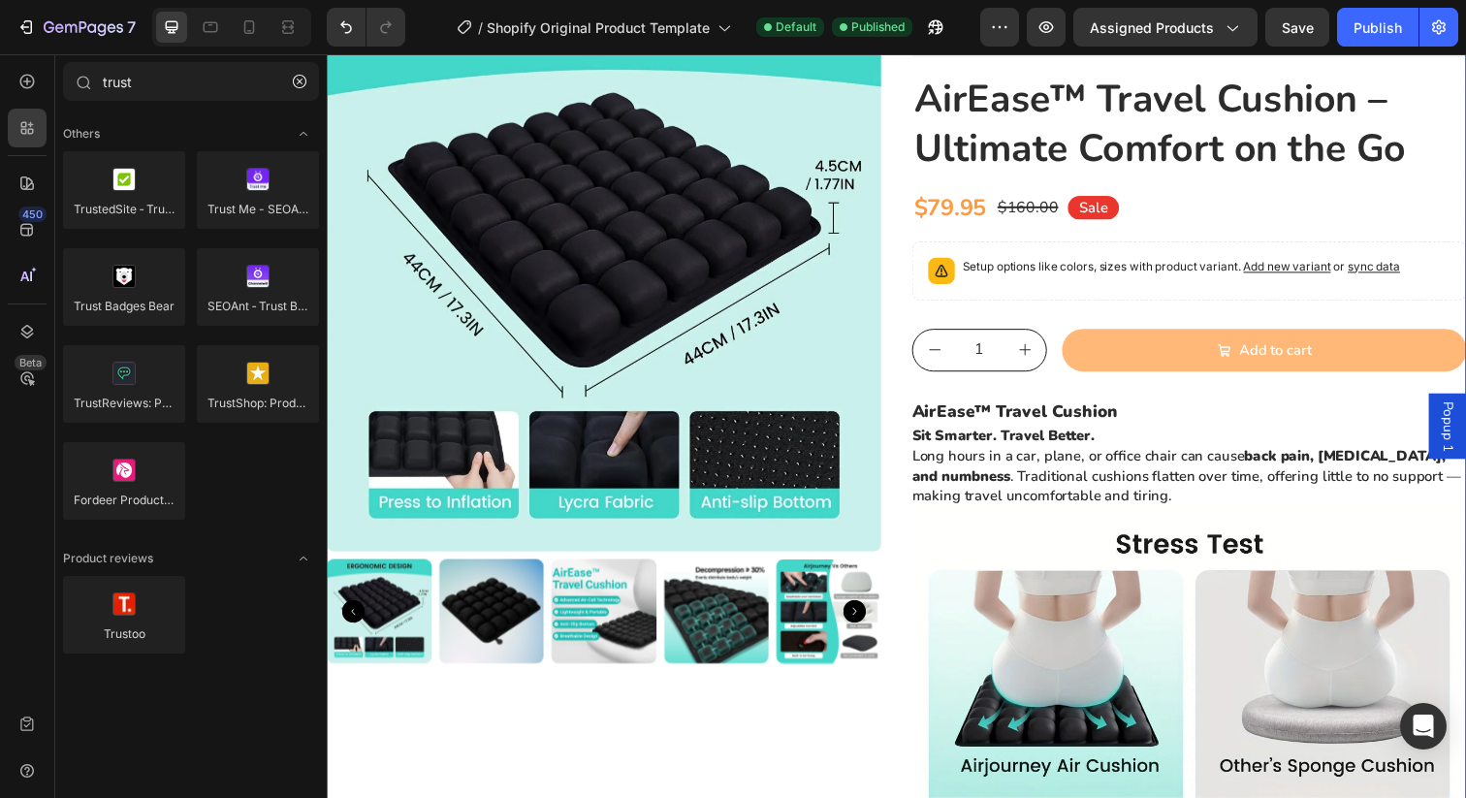
click at [1138, 343] on button "Add to cart" at bounding box center [1283, 356] width 413 height 44
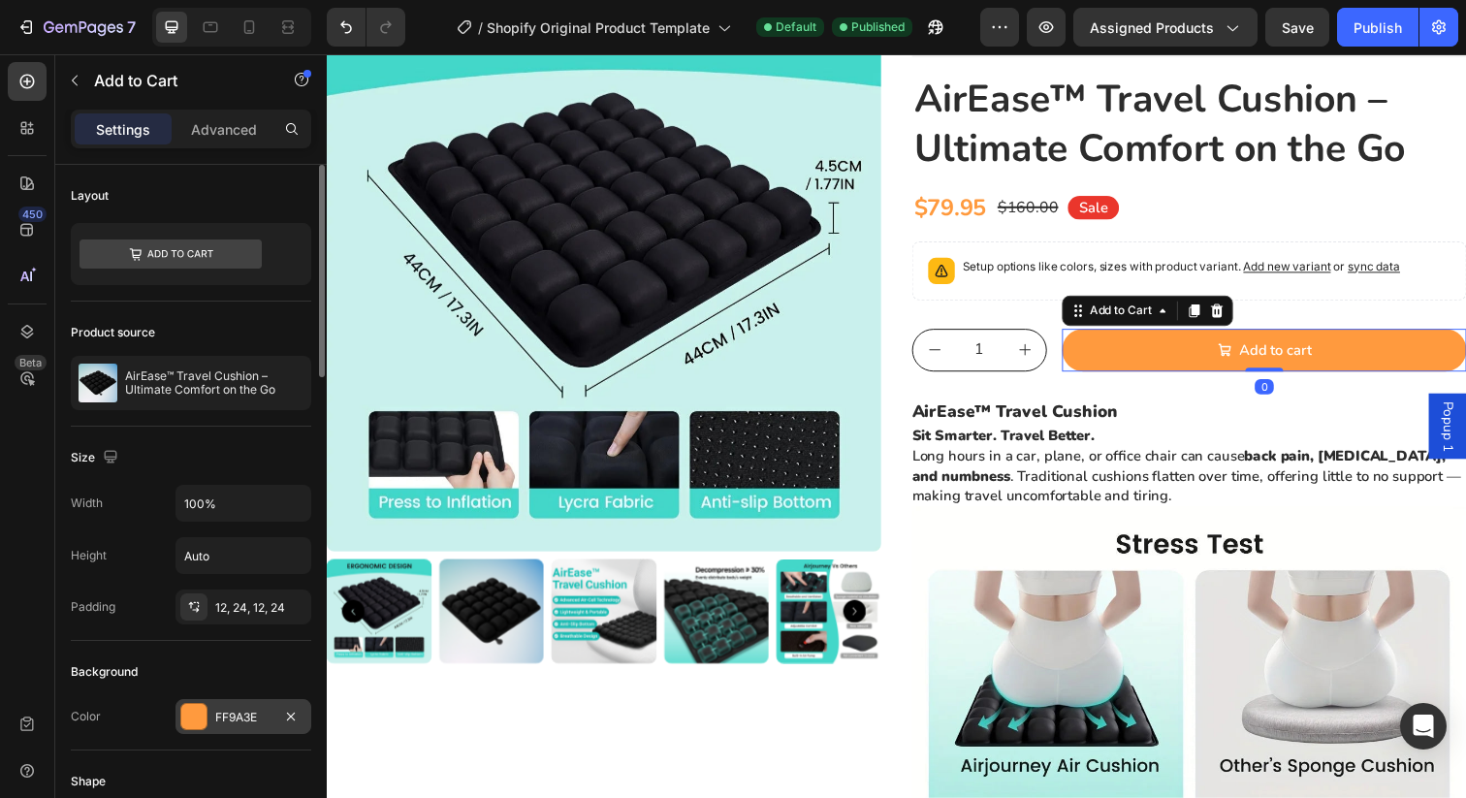
click at [237, 706] on div "FF9A3E" at bounding box center [243, 716] width 136 height 35
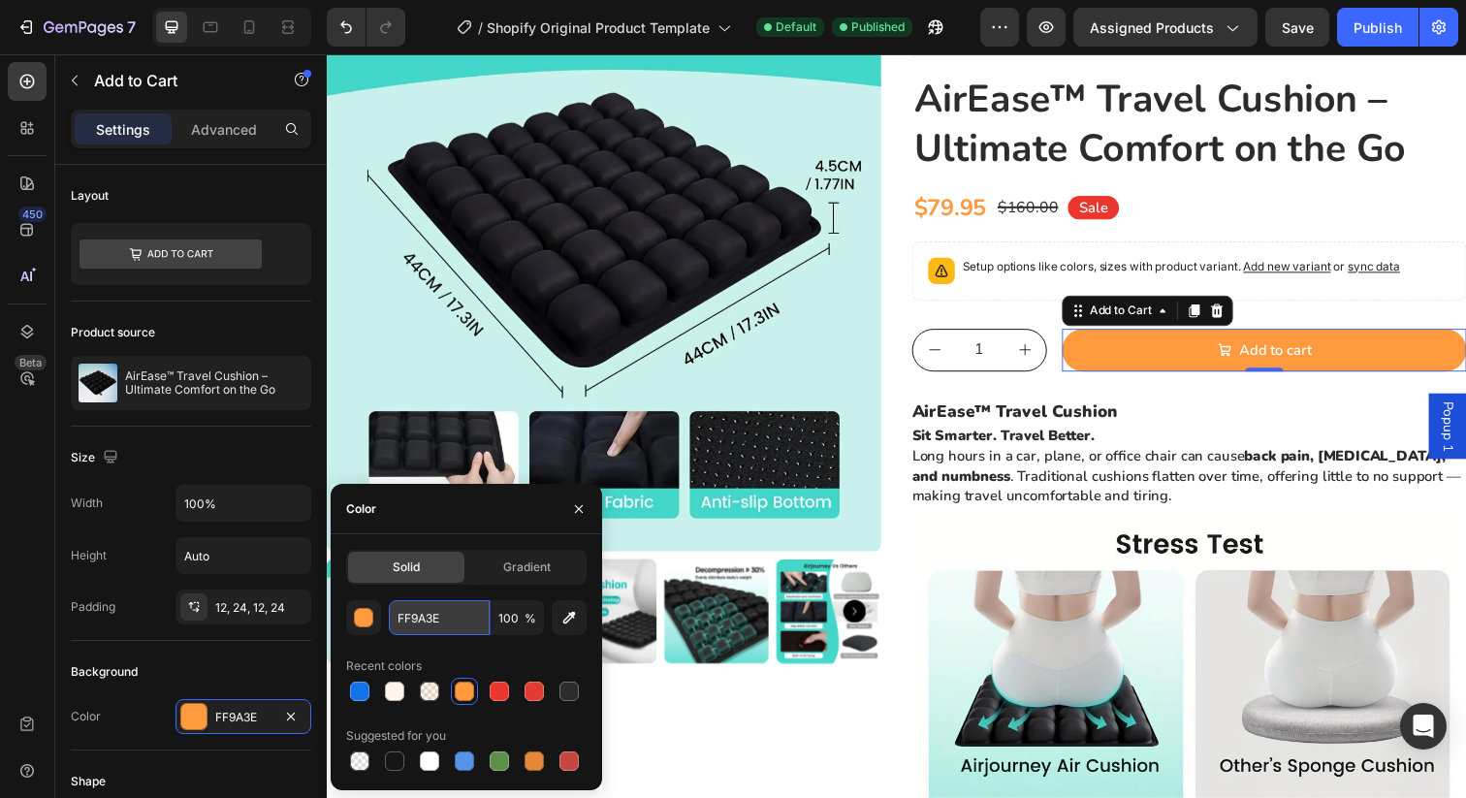
drag, startPoint x: 452, startPoint y: 624, endPoint x: 390, endPoint y: 618, distance: 62.3
click at [390, 618] on input "FF9A3E" at bounding box center [439, 617] width 101 height 35
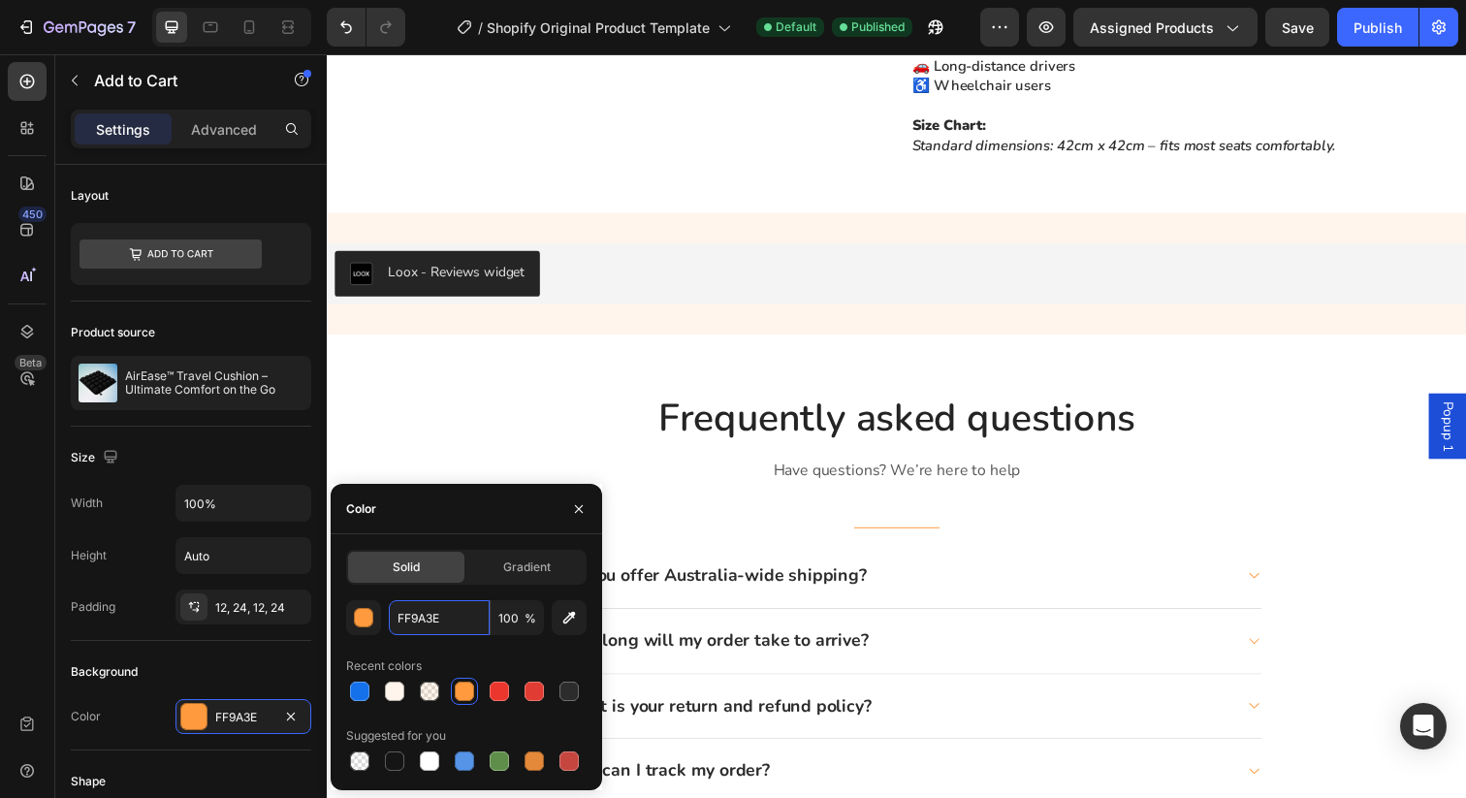
scroll to position [2153, 0]
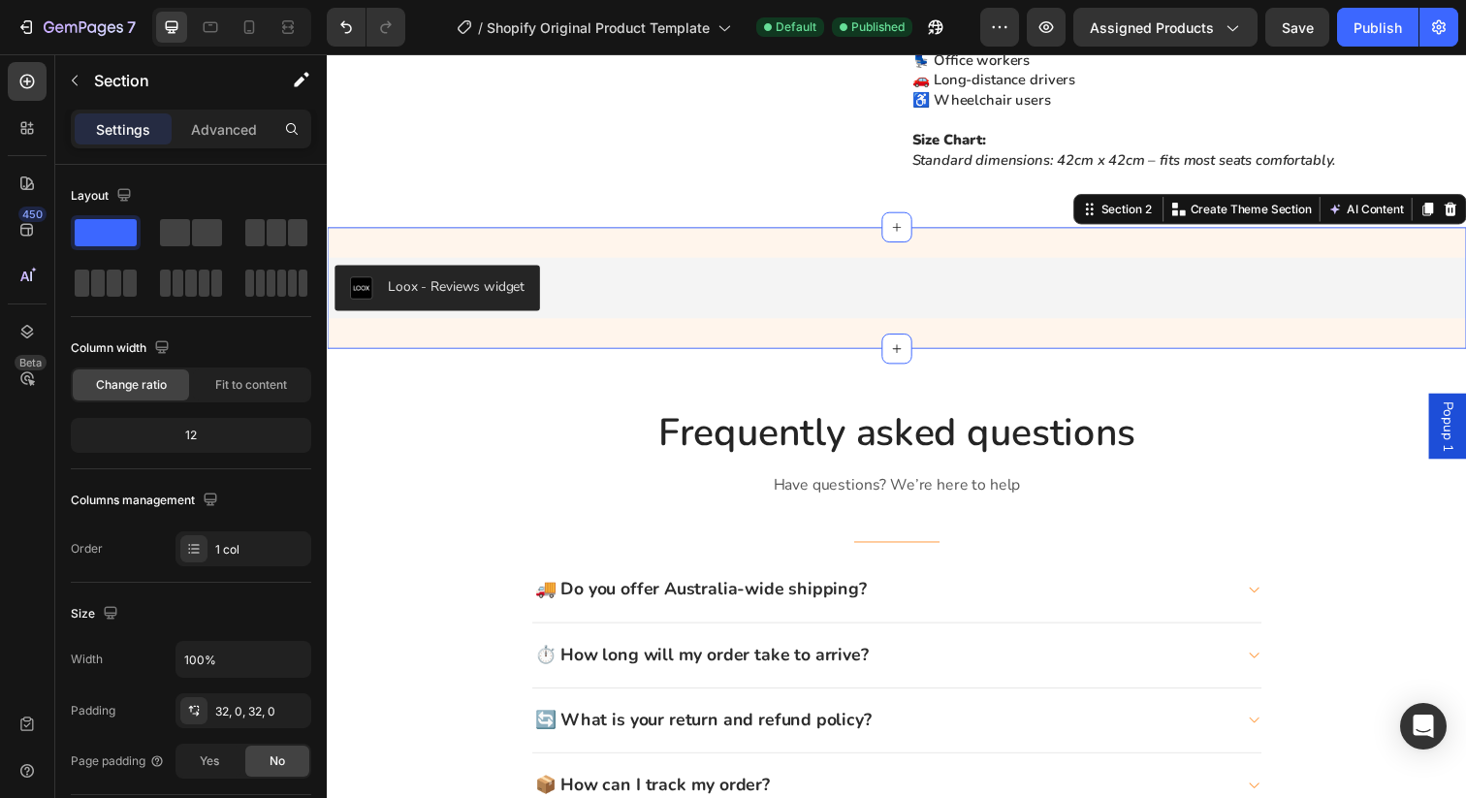
click at [948, 268] on div "Loox - Reviews widget Loox Section 2 Create Theme Section AI Content Write with…" at bounding box center [908, 293] width 1163 height 124
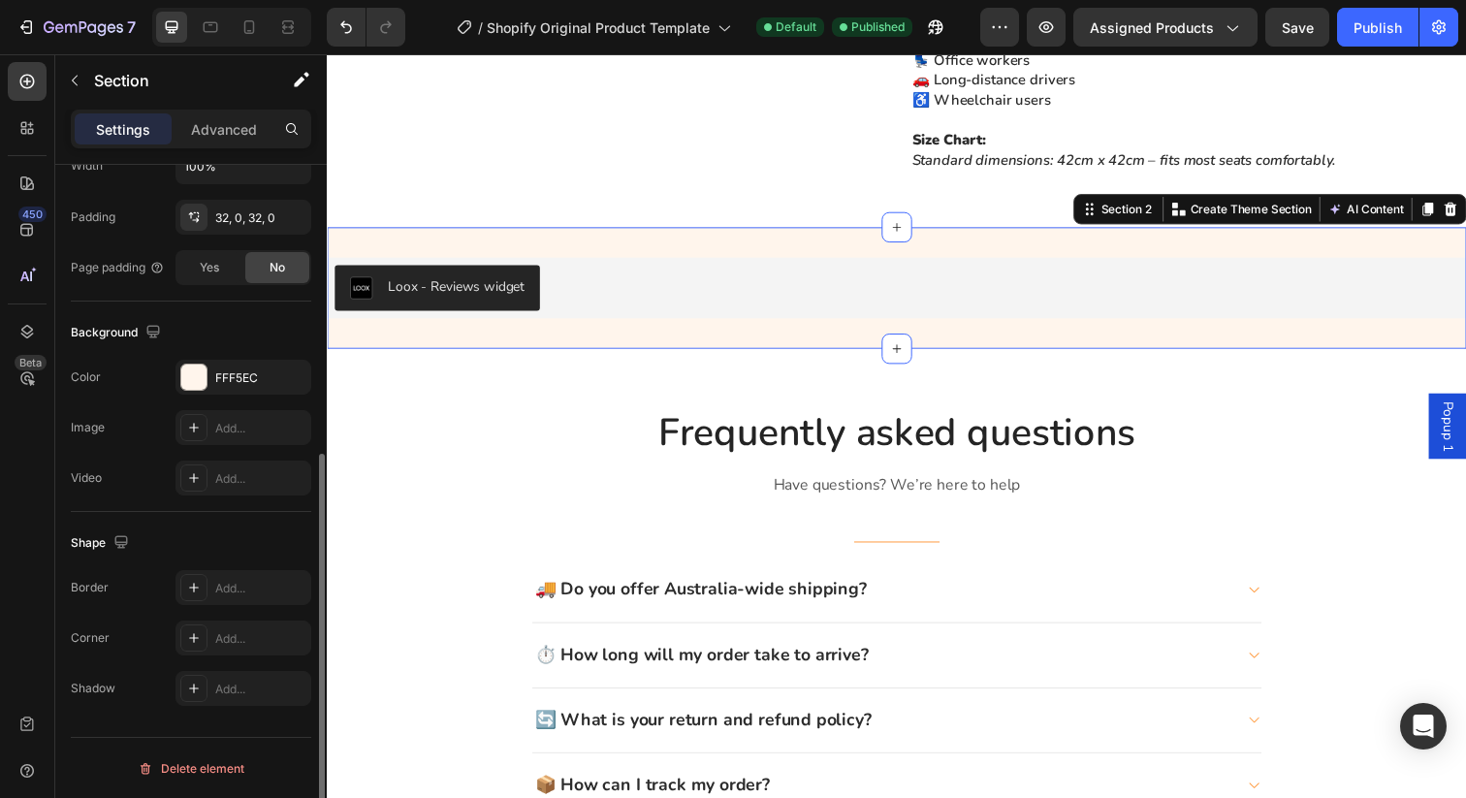
scroll to position [494, 0]
click at [239, 371] on div "FFF5EC" at bounding box center [243, 376] width 56 height 17
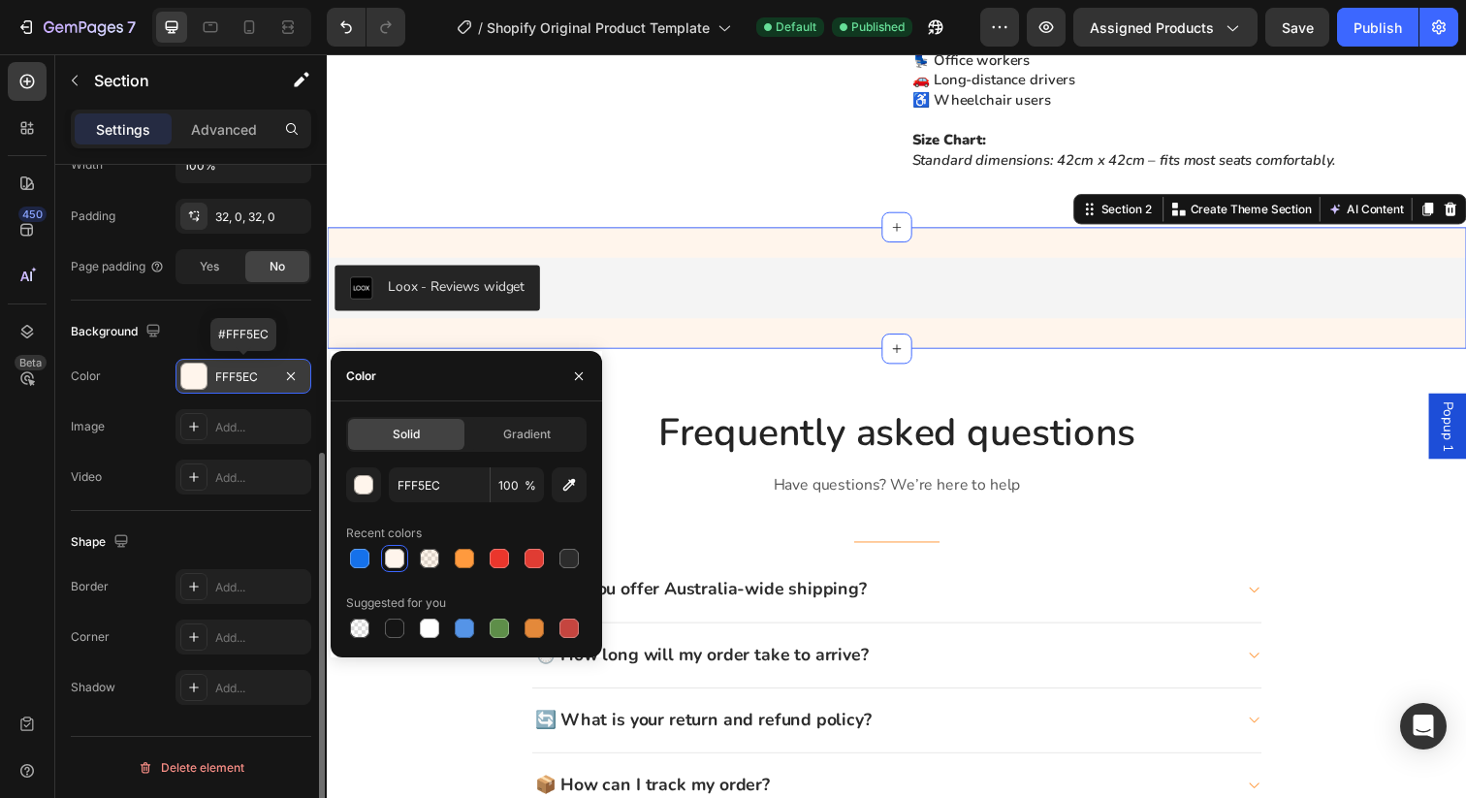
click at [267, 371] on div "FFF5EC" at bounding box center [243, 376] width 56 height 17
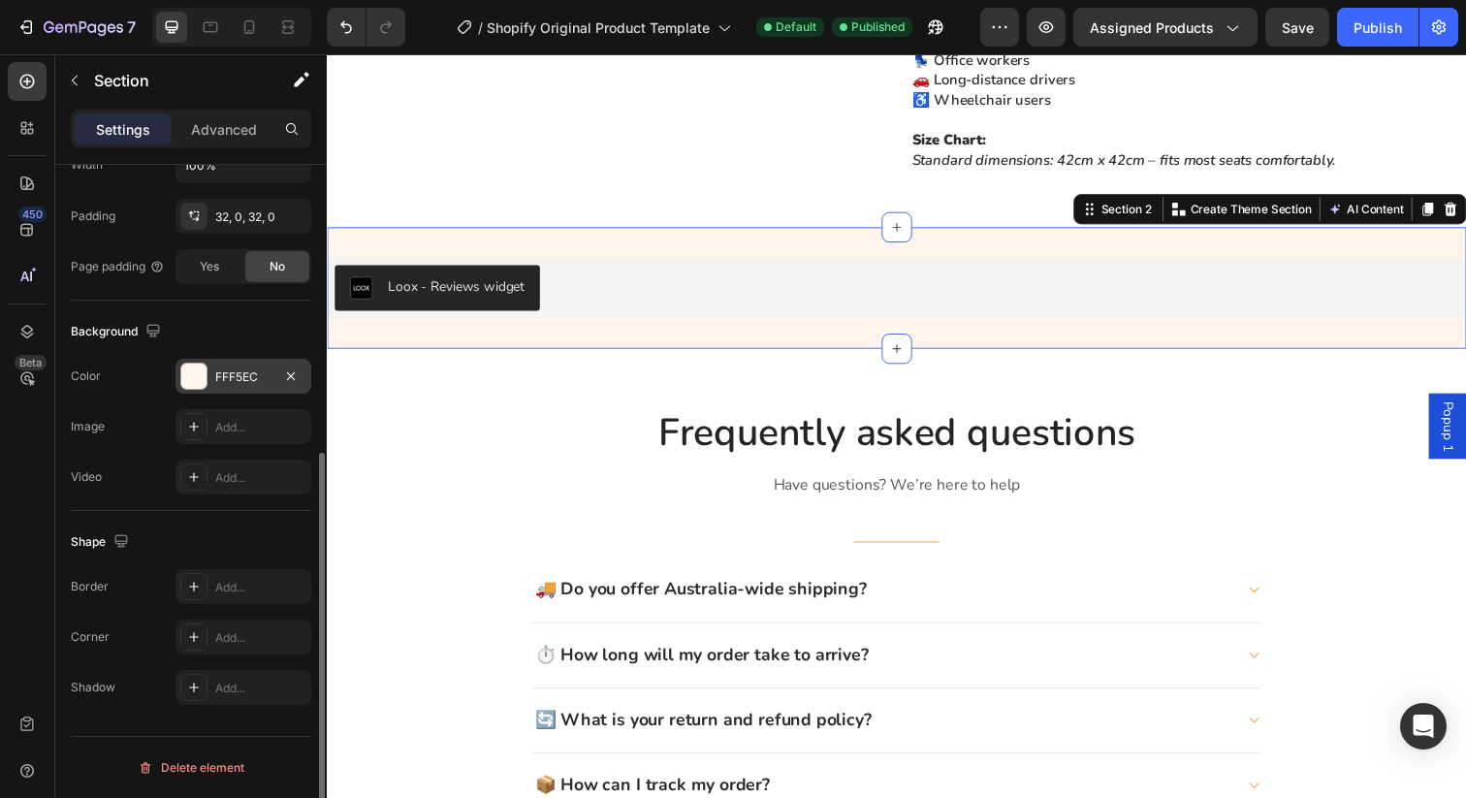
click at [264, 375] on div "FFF5EC" at bounding box center [243, 376] width 56 height 17
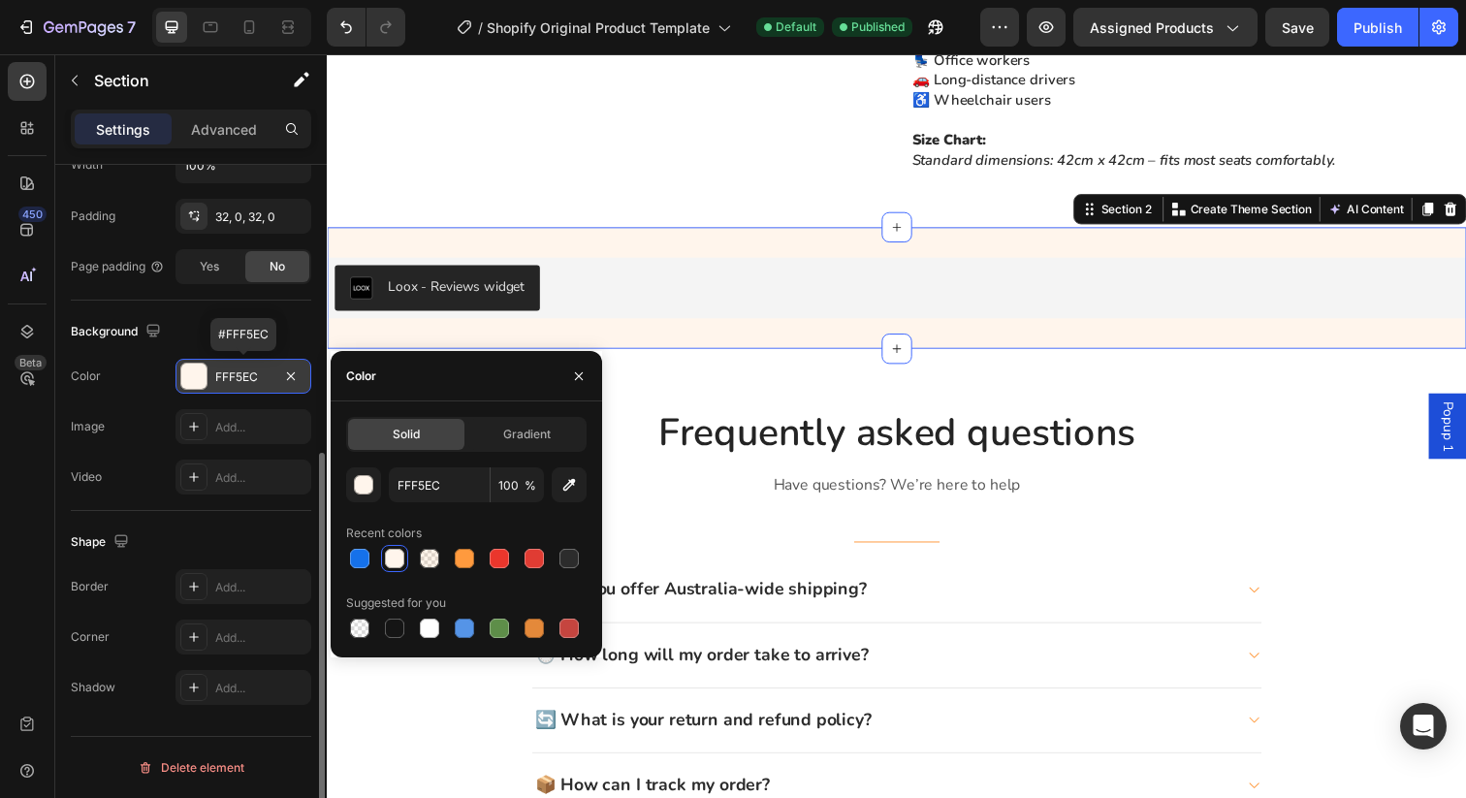
click at [264, 375] on div "FFF5EC" at bounding box center [243, 376] width 56 height 17
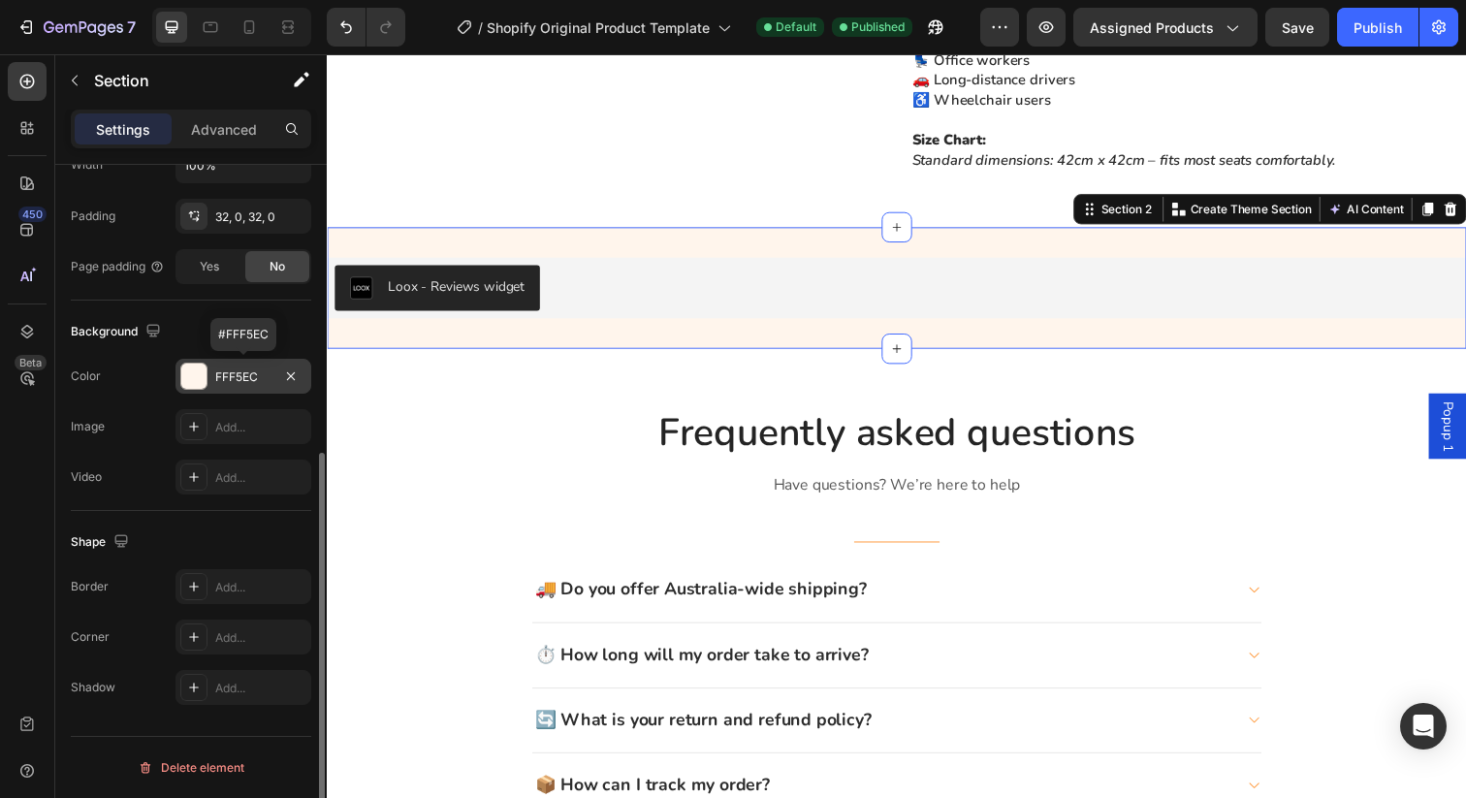
click at [264, 375] on div "FFF5EC" at bounding box center [243, 376] width 56 height 17
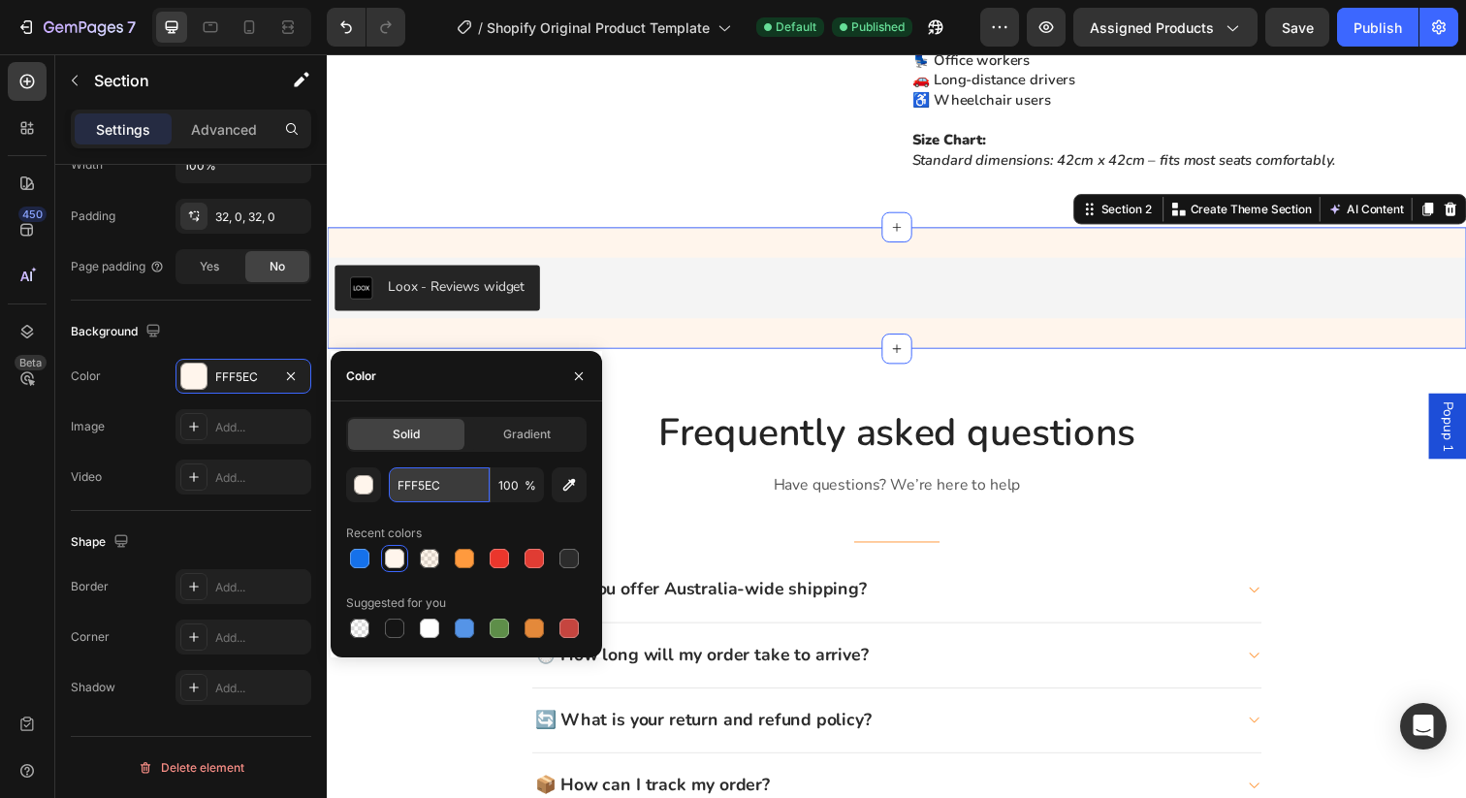
click at [455, 483] on input "FFF5EC" at bounding box center [439, 484] width 101 height 35
click at [585, 369] on icon "button" at bounding box center [579, 376] width 16 height 16
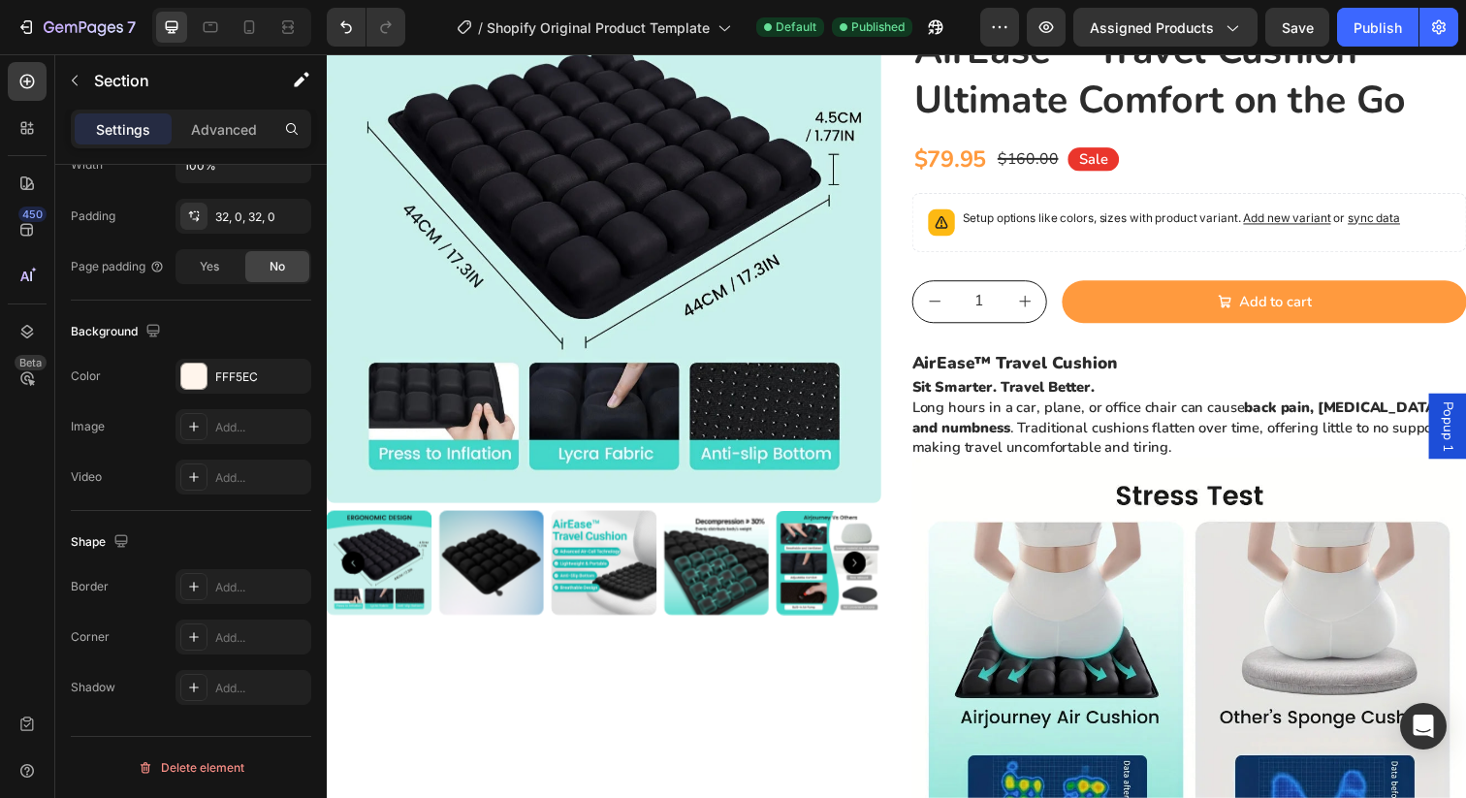
scroll to position [0, 0]
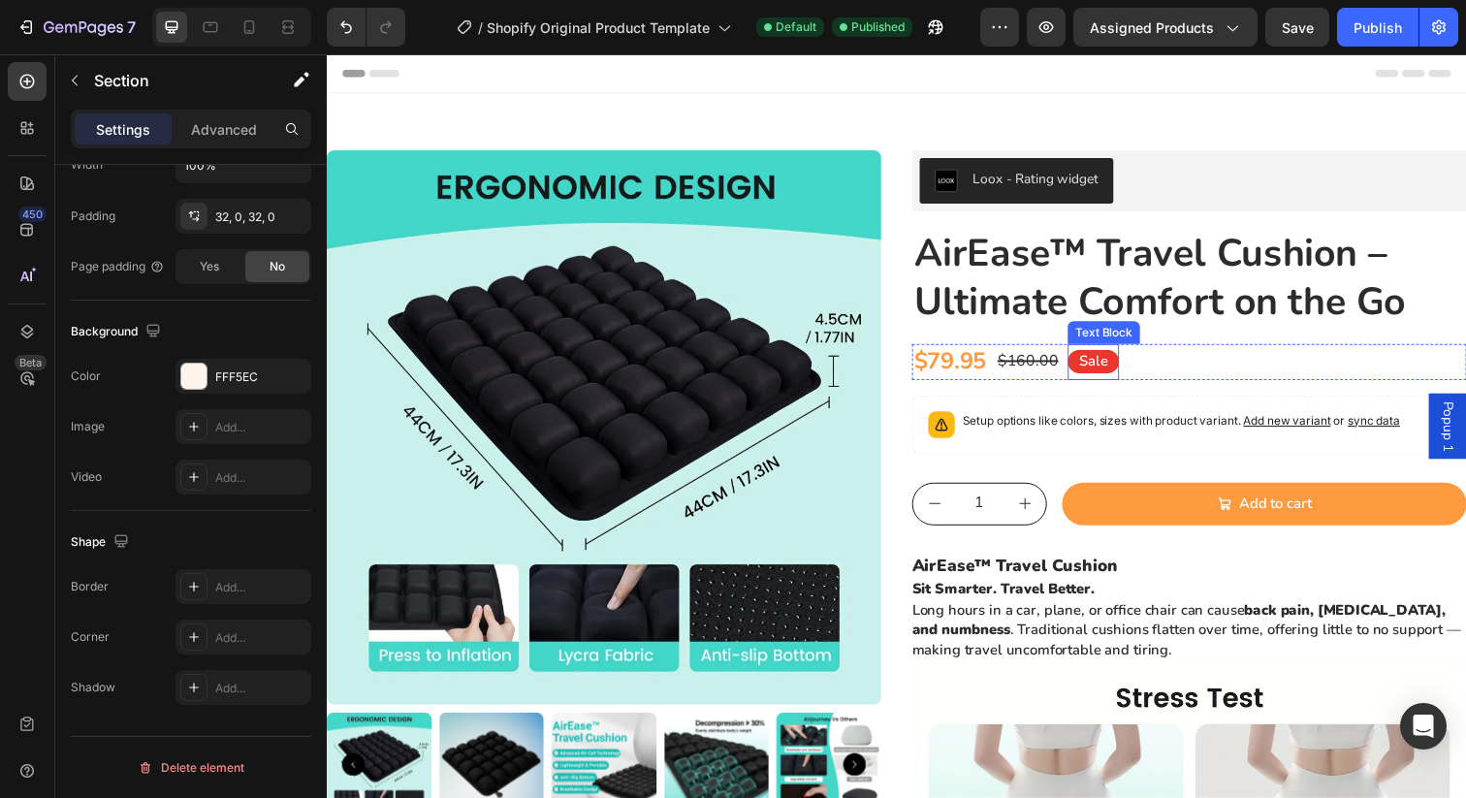
click at [1114, 369] on p "Sale" at bounding box center [1108, 368] width 29 height 20
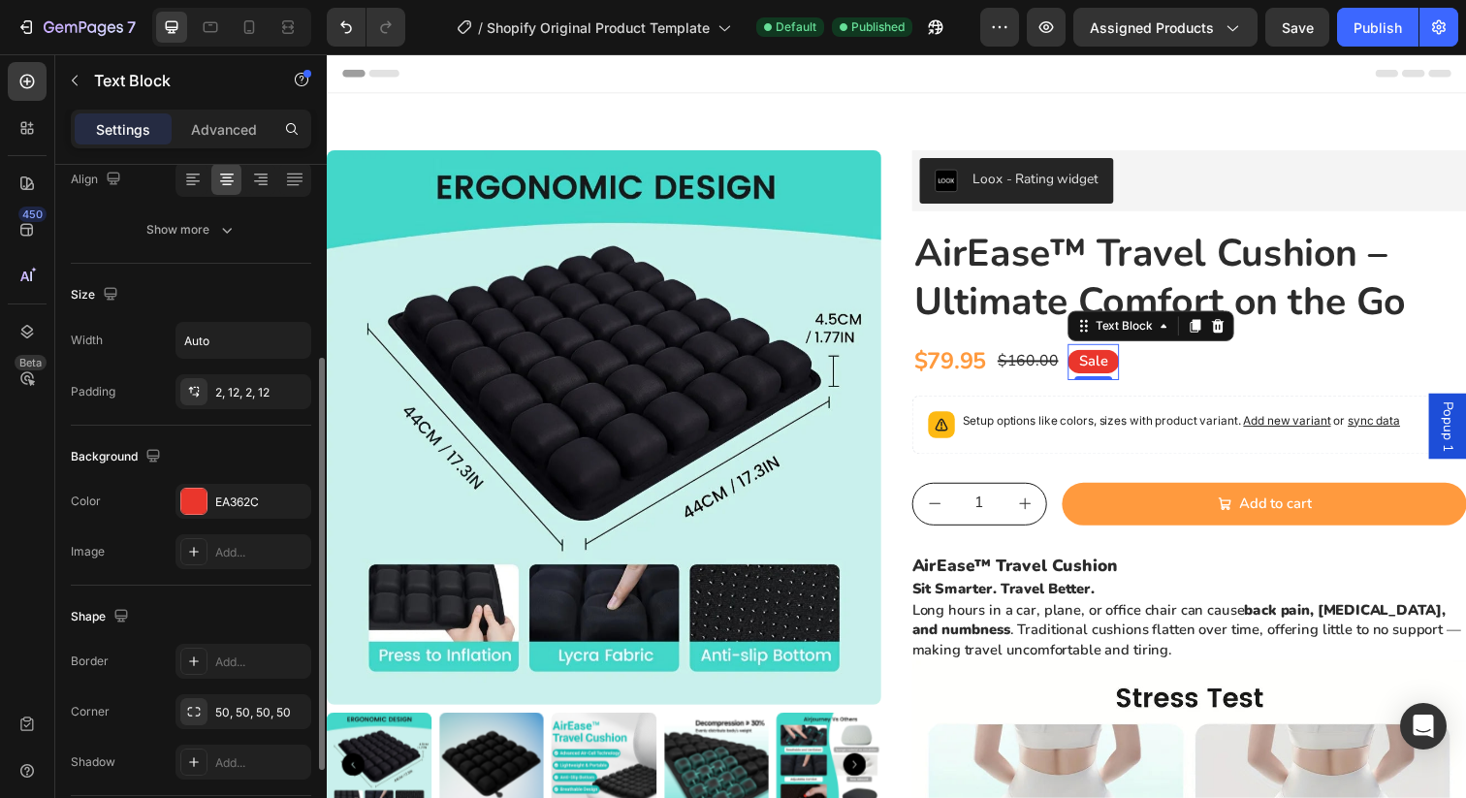
scroll to position [320, 0]
click at [243, 508] on div "EA362C" at bounding box center [243, 500] width 56 height 17
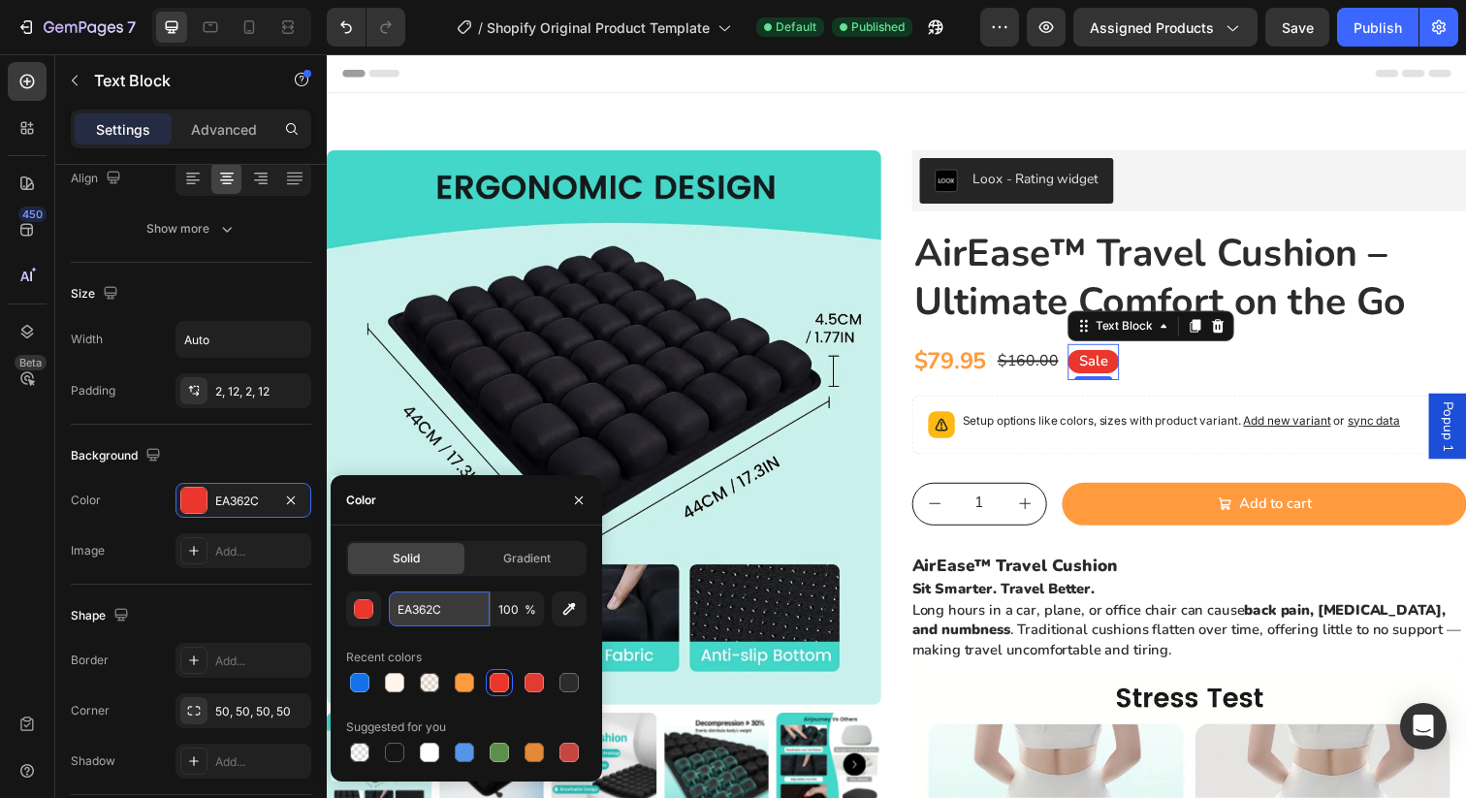
click at [455, 608] on input "EA362C" at bounding box center [439, 608] width 101 height 35
